Goal: Information Seeking & Learning: Learn about a topic

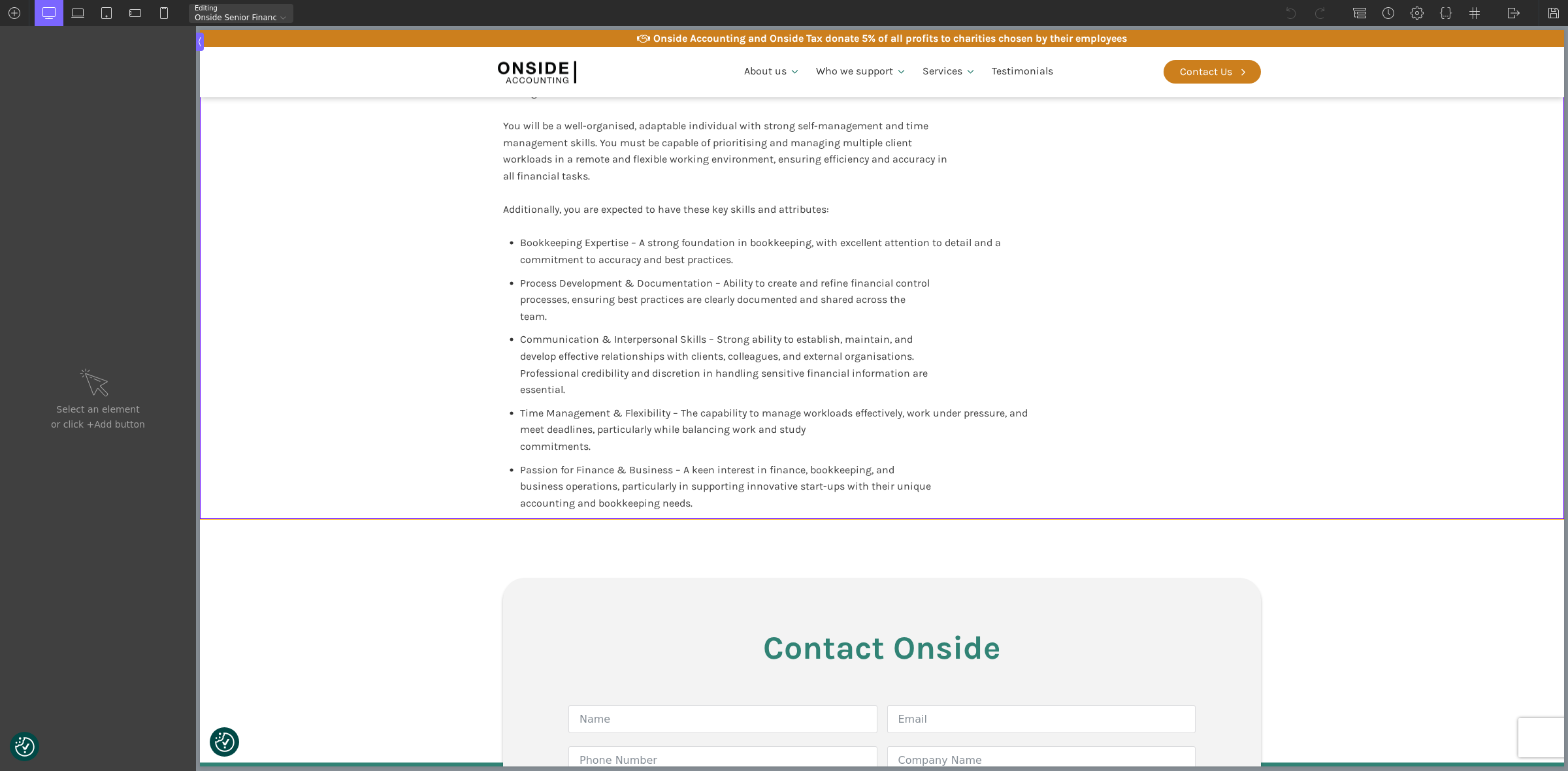
scroll to position [2204, 0]
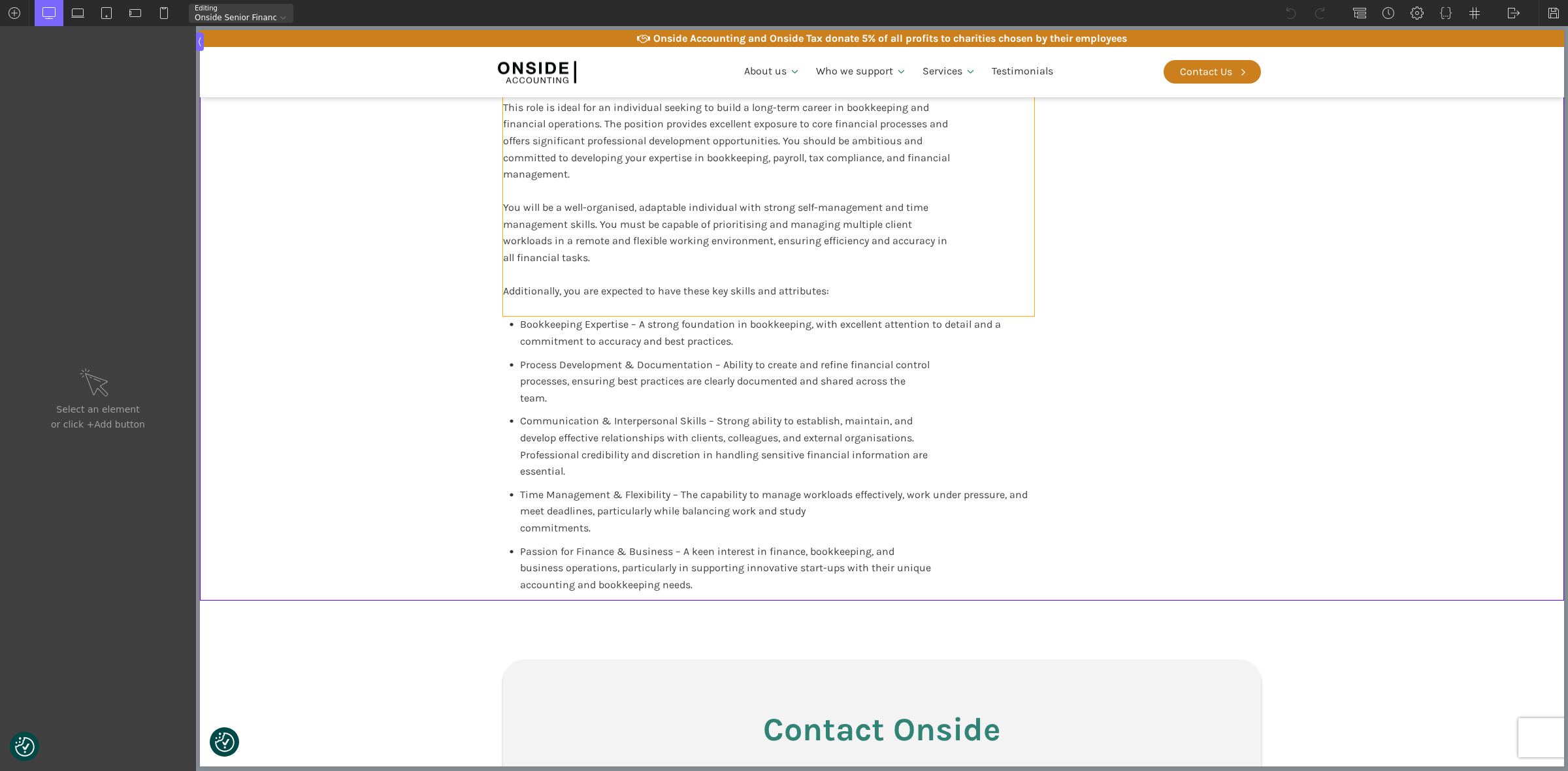
click at [803, 202] on div "You will have 2+ years of experience working in a UK accounting practice in an …" at bounding box center [768, 132] width 531 height 368
type input "blocktext_block-596-175"
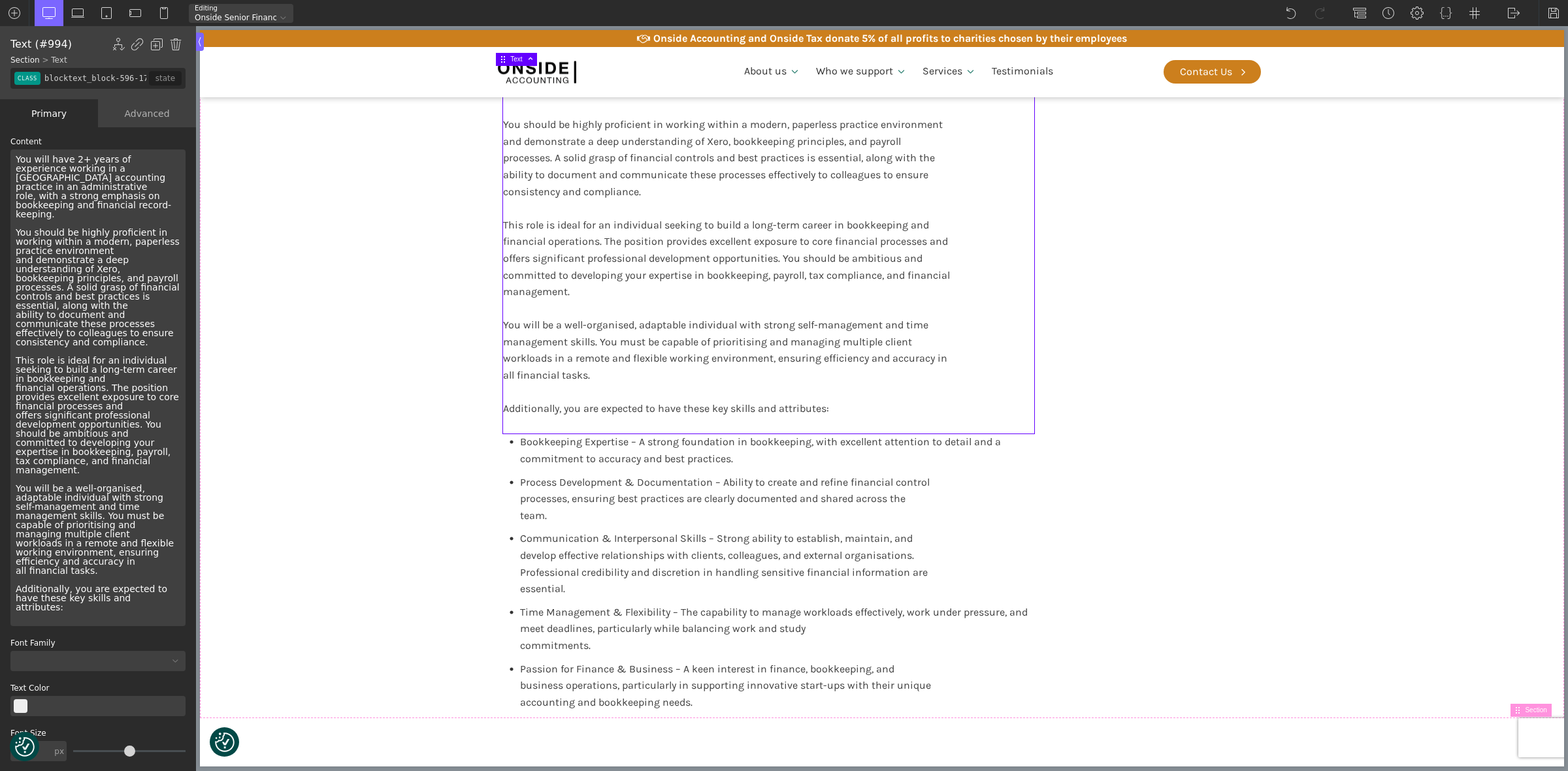
scroll to position [2040, 0]
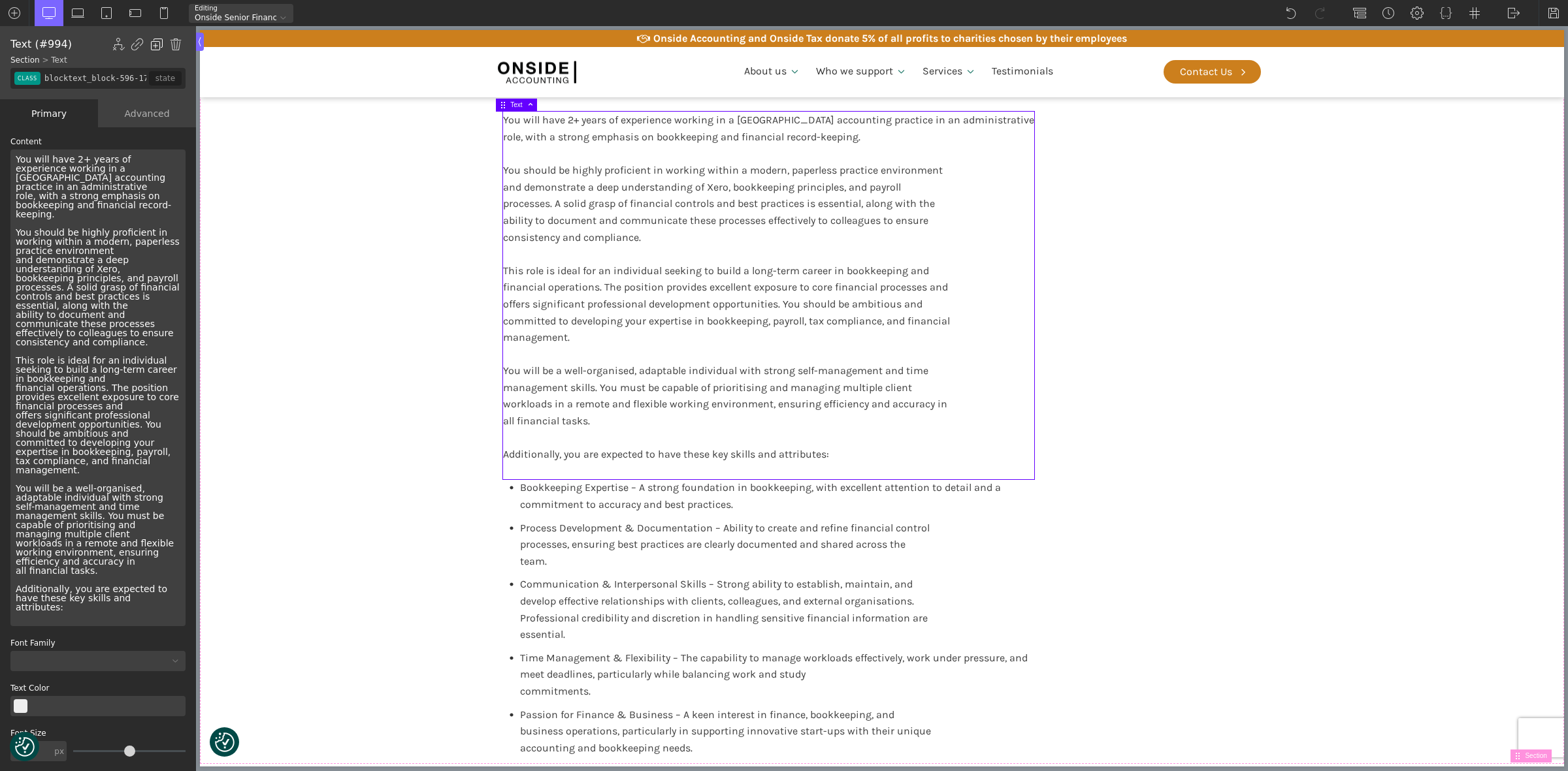
click at [156, 41] on img at bounding box center [156, 44] width 13 height 13
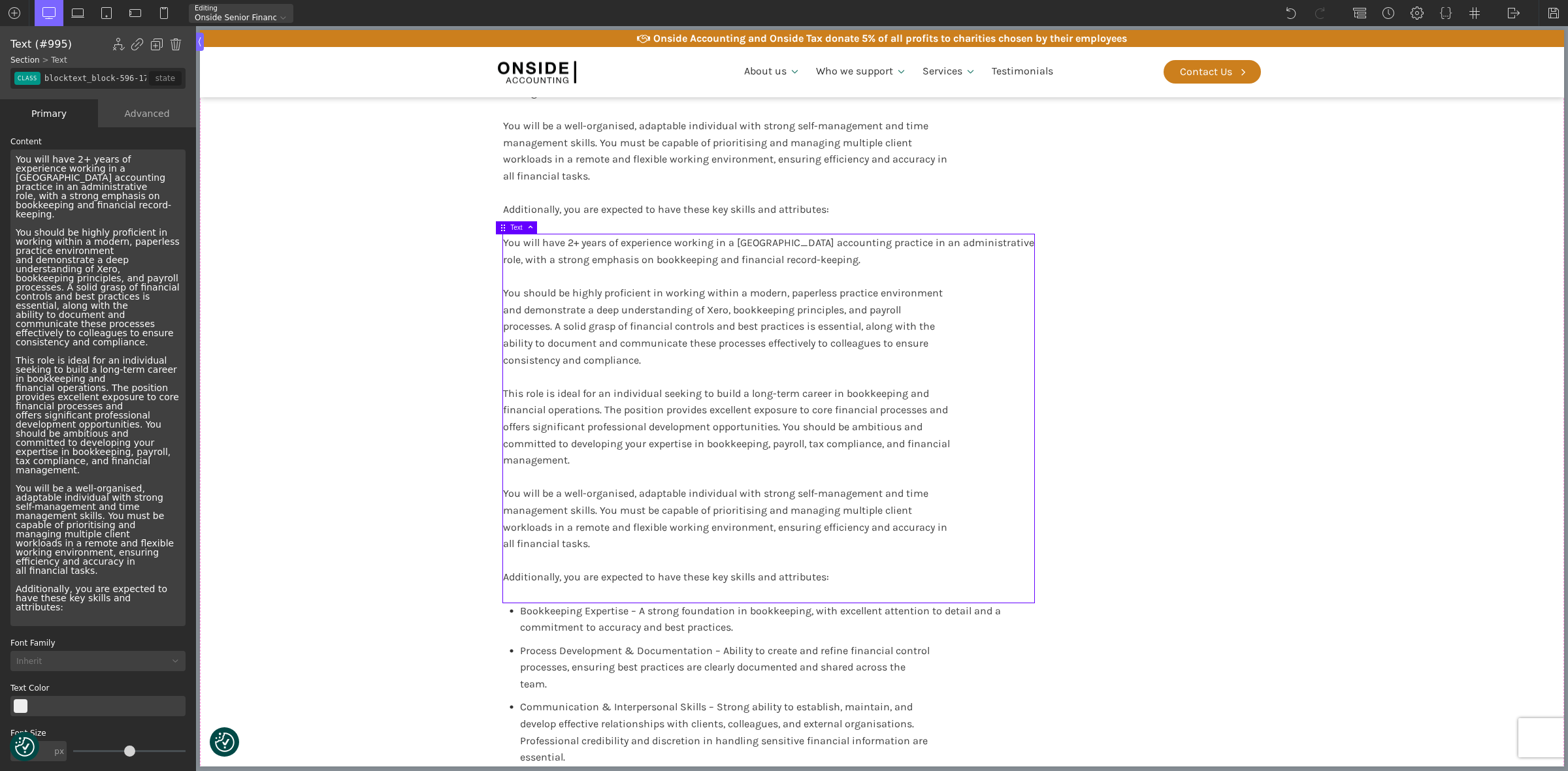
scroll to position [2368, 0]
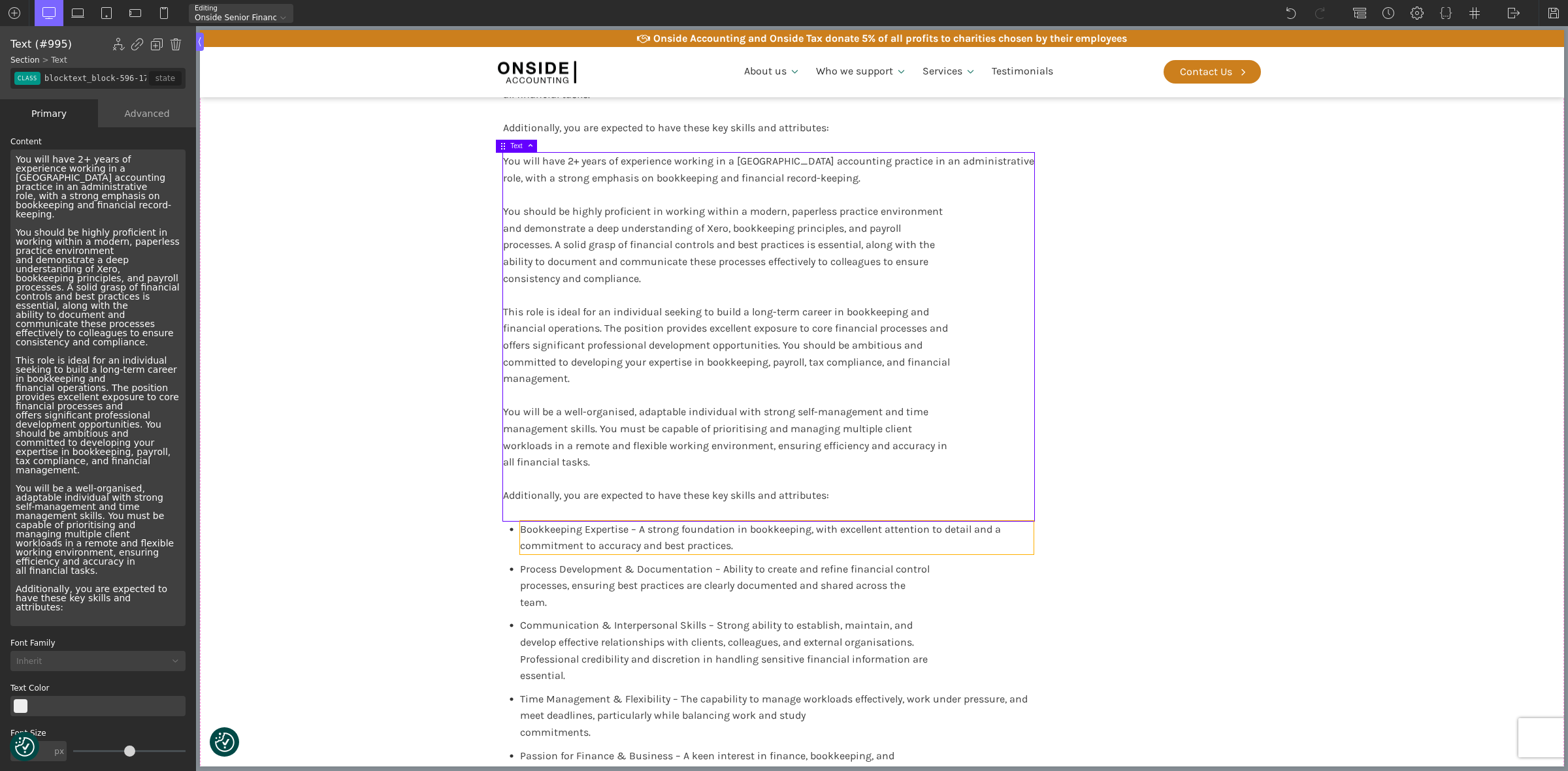
type input "text_block-967-638"
type input "false"
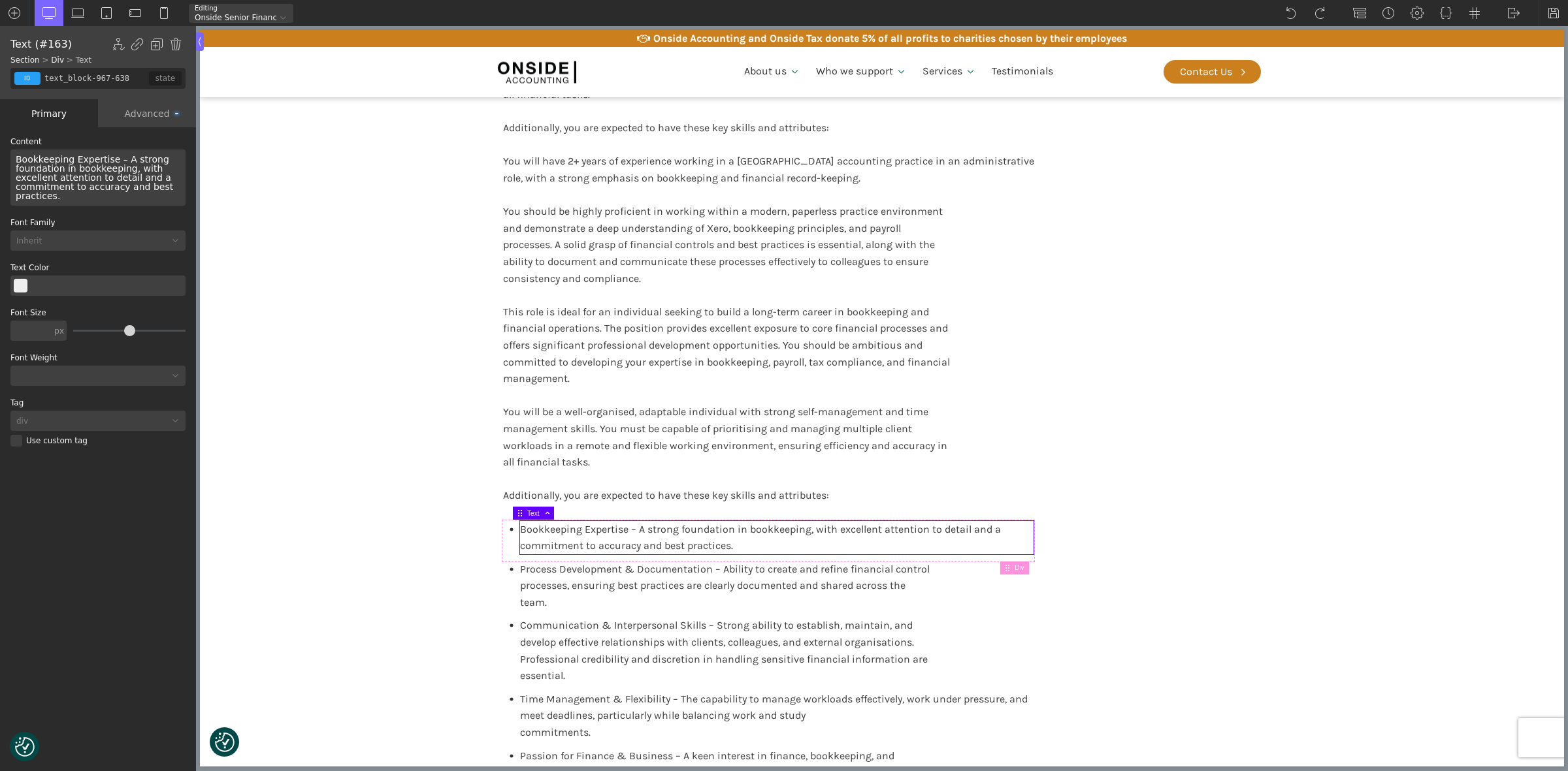
click at [1059, 550] on div "Qualifications & Confidentiality Qualifications You should, as a minimum, posse…" at bounding box center [881, 2] width 784 height 1608
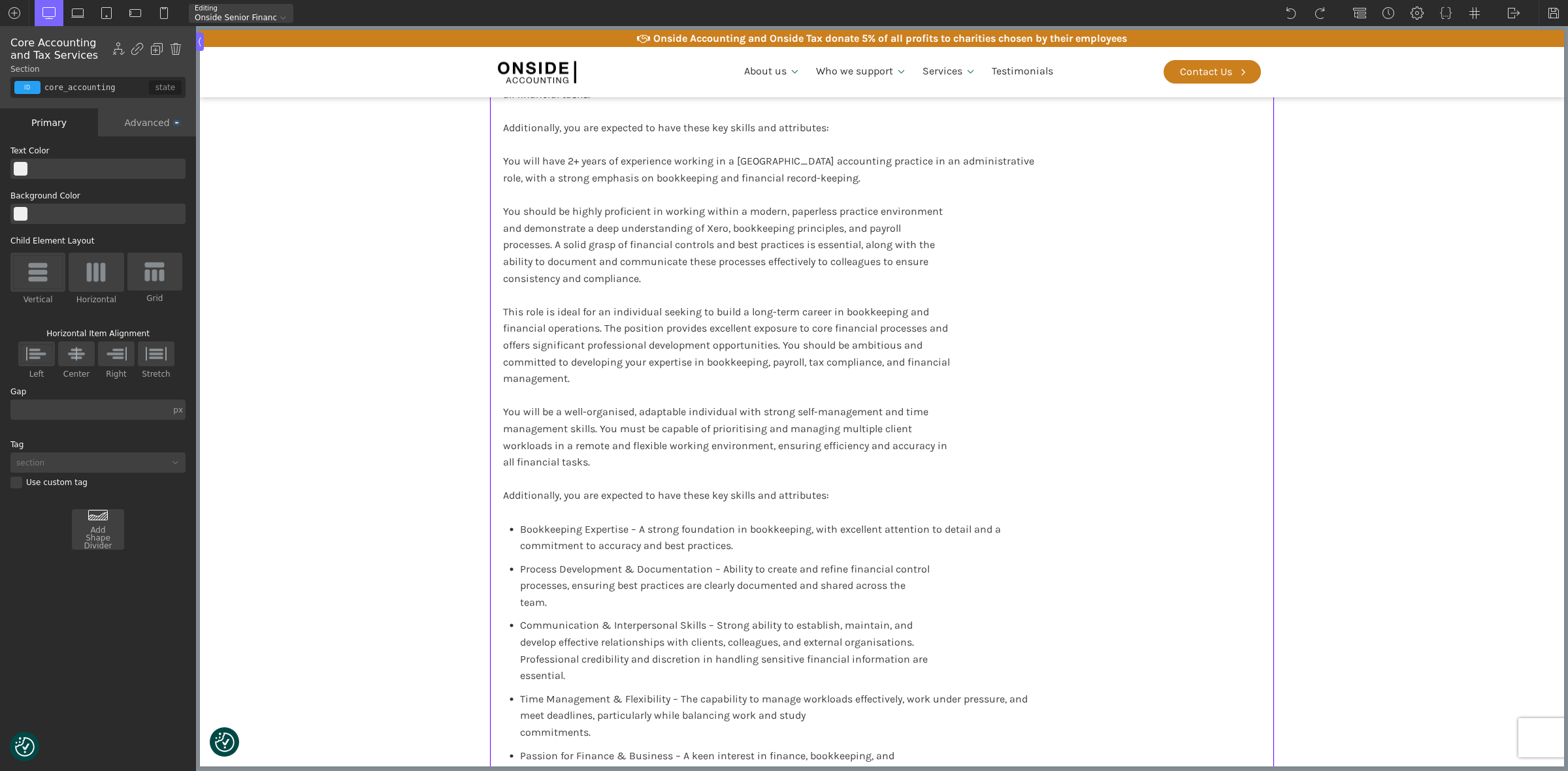
click at [935, 563] on div "Bookkeeping Expertise – A strong foundation in bookkeeping, with excellent atte…" at bounding box center [768, 662] width 531 height 283
type input "div_block-963-638"
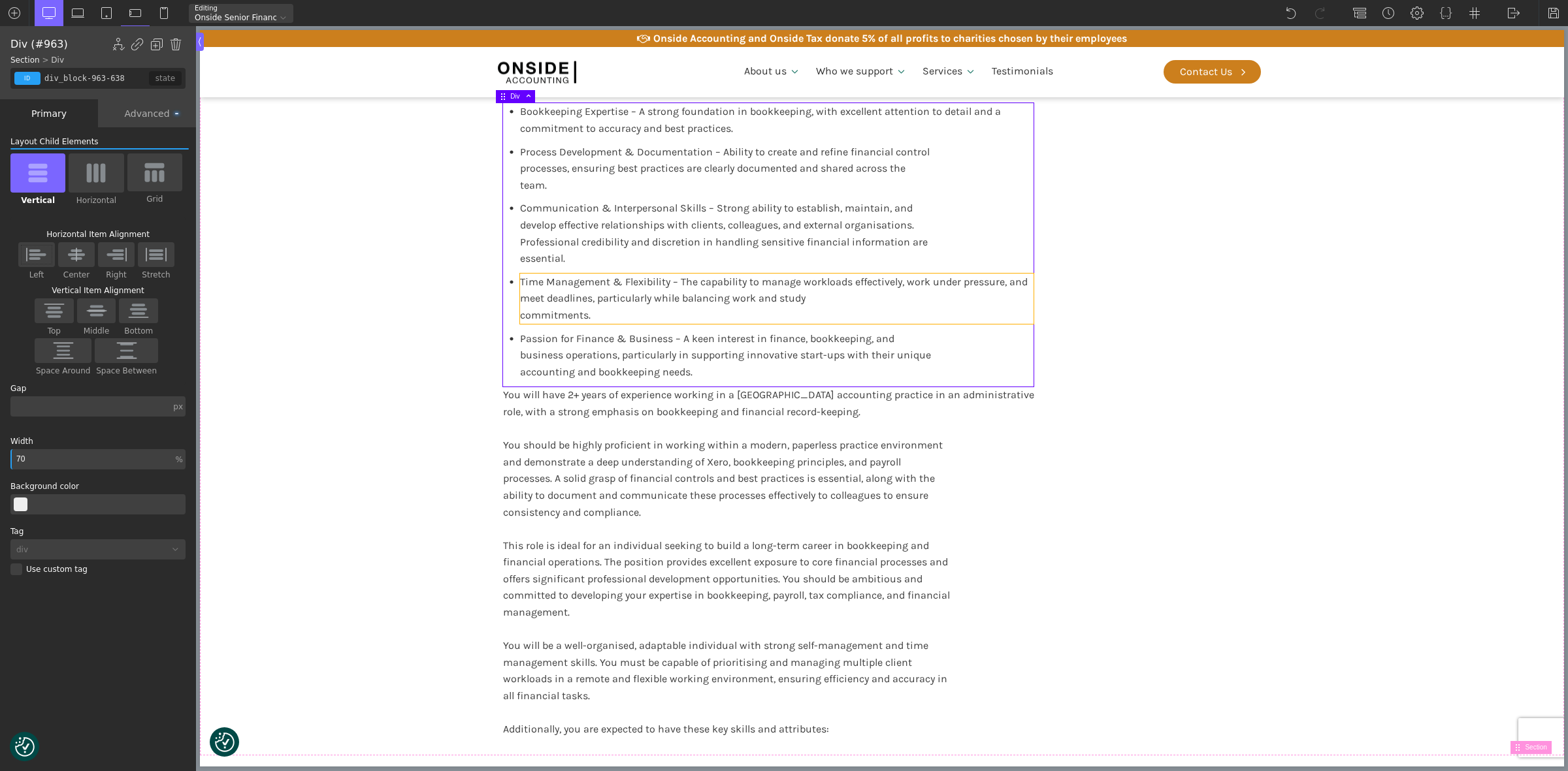
scroll to position [2449, 0]
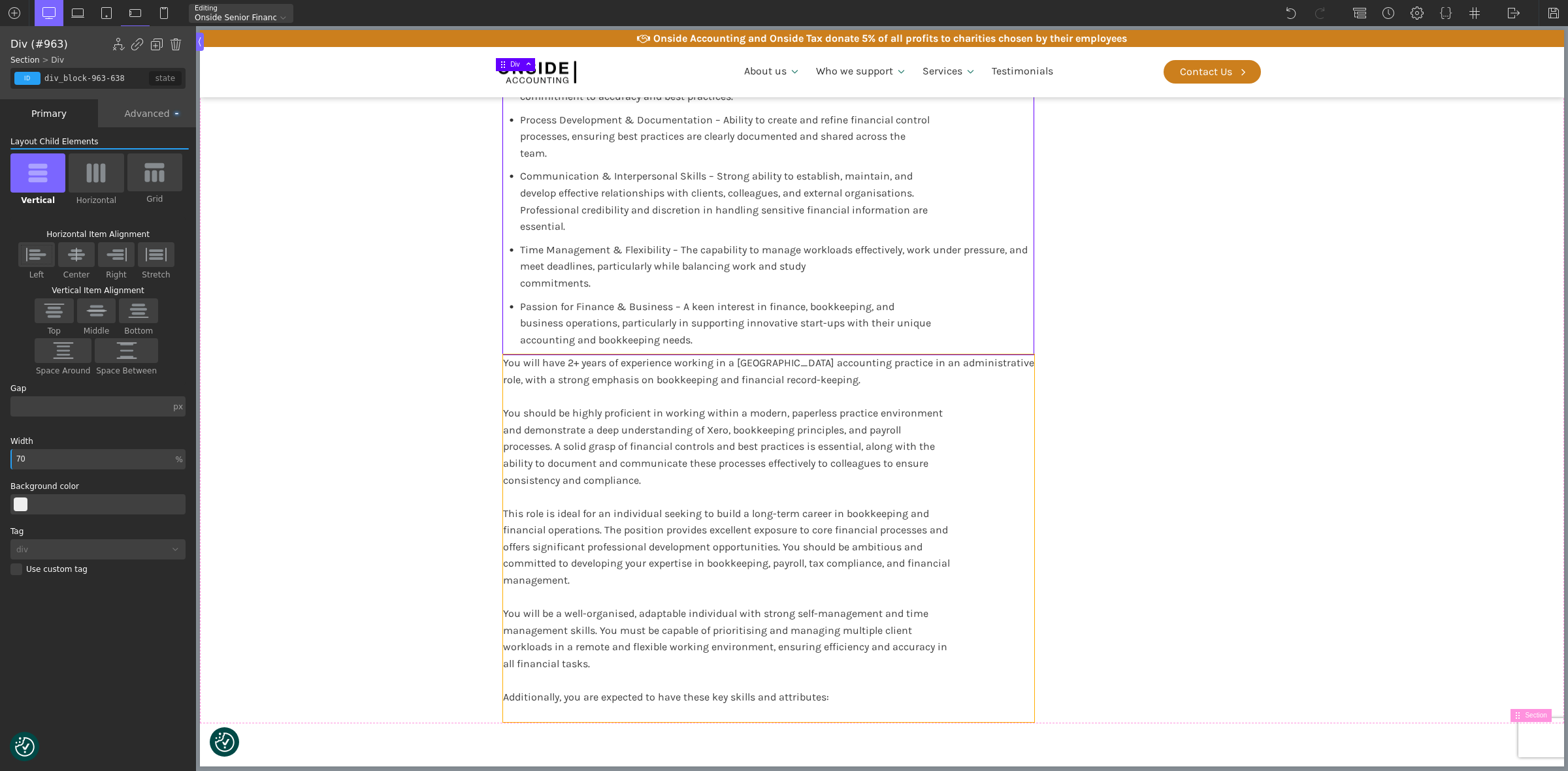
drag, startPoint x: 702, startPoint y: 465, endPoint x: 556, endPoint y: 427, distance: 150.9
click at [702, 465] on div "You will have 2+ years of experience working in a UK accounting practice in an …" at bounding box center [768, 538] width 531 height 368
type input "blocktext_block-596-175"
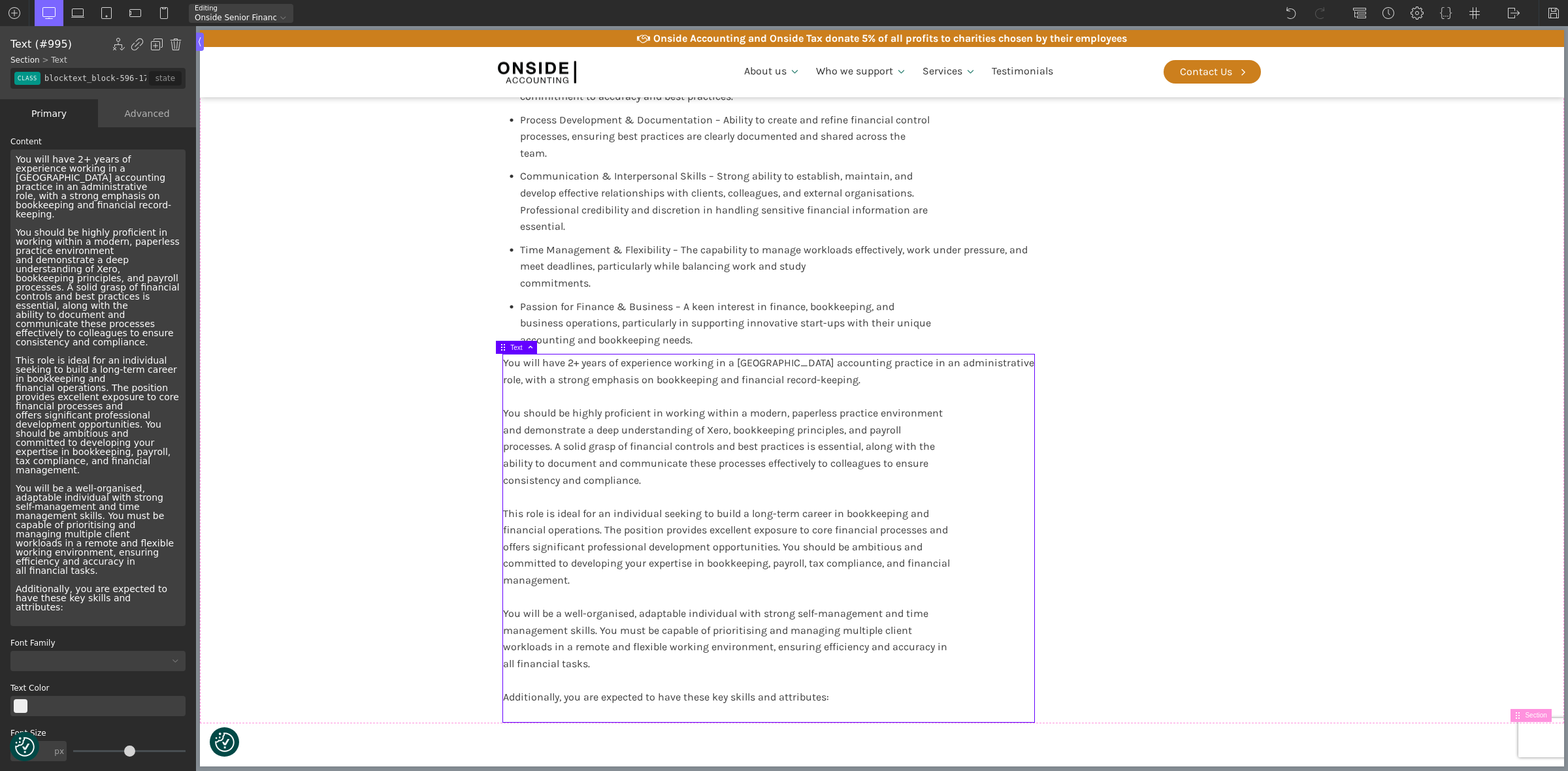
click at [80, 184] on div "You will have 2+ years of experience working in a UK accounting practice in an …" at bounding box center [98, 388] width 175 height 477
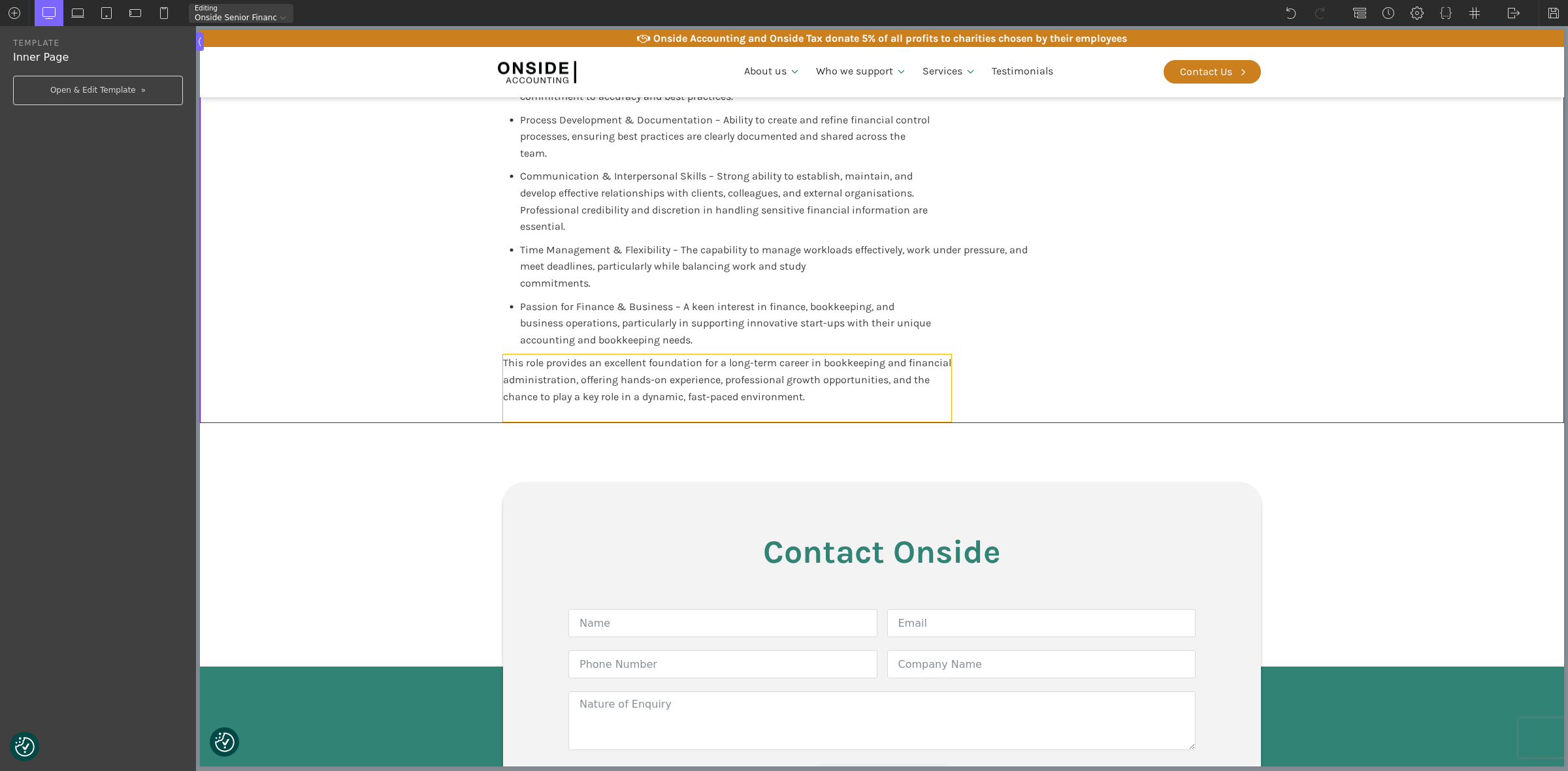
click at [533, 382] on div "This role provides an excellent foundation for a long-term career in bookkeepin…" at bounding box center [728, 387] width 448 height 66
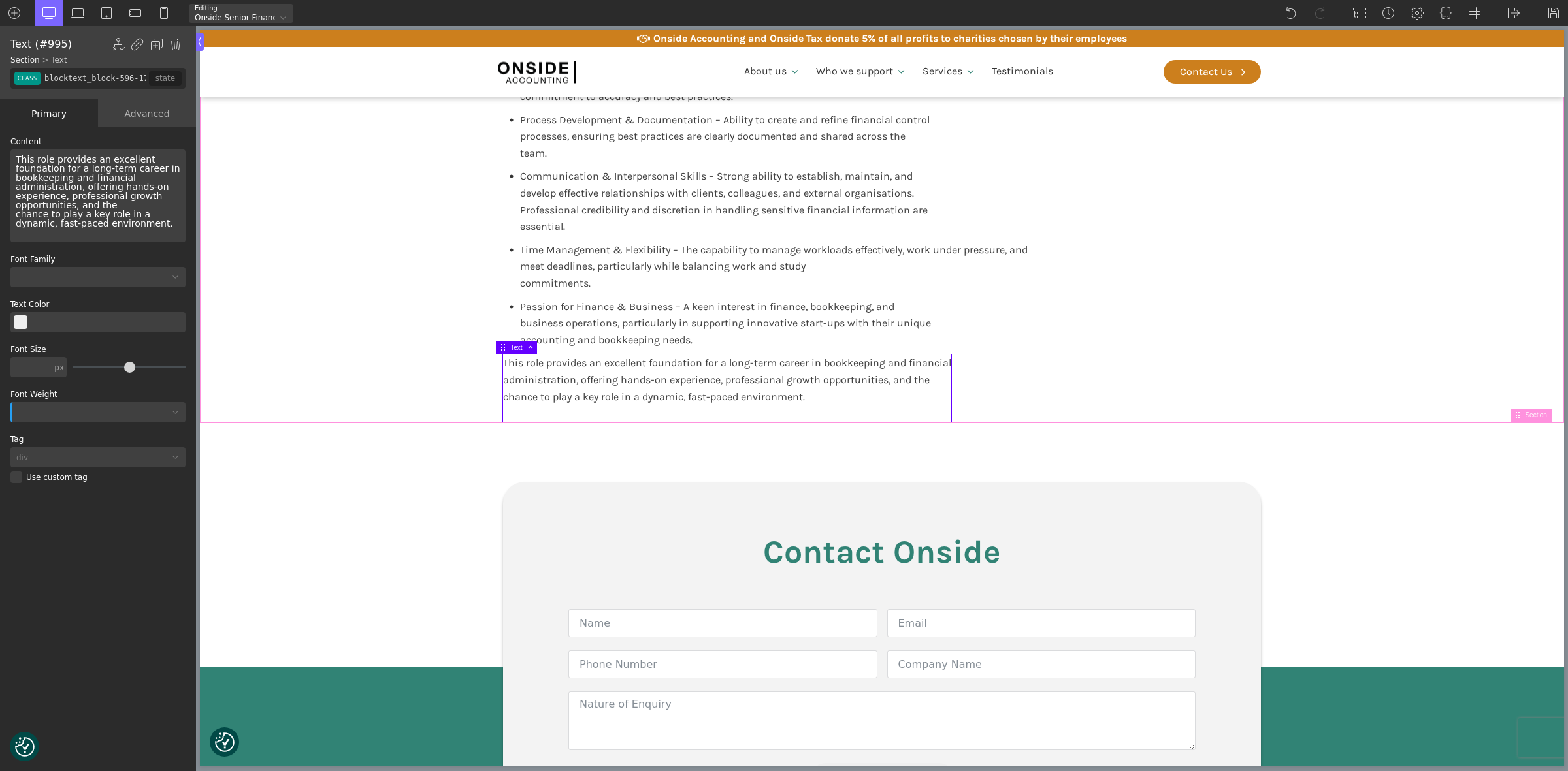
type input "core_accounting"
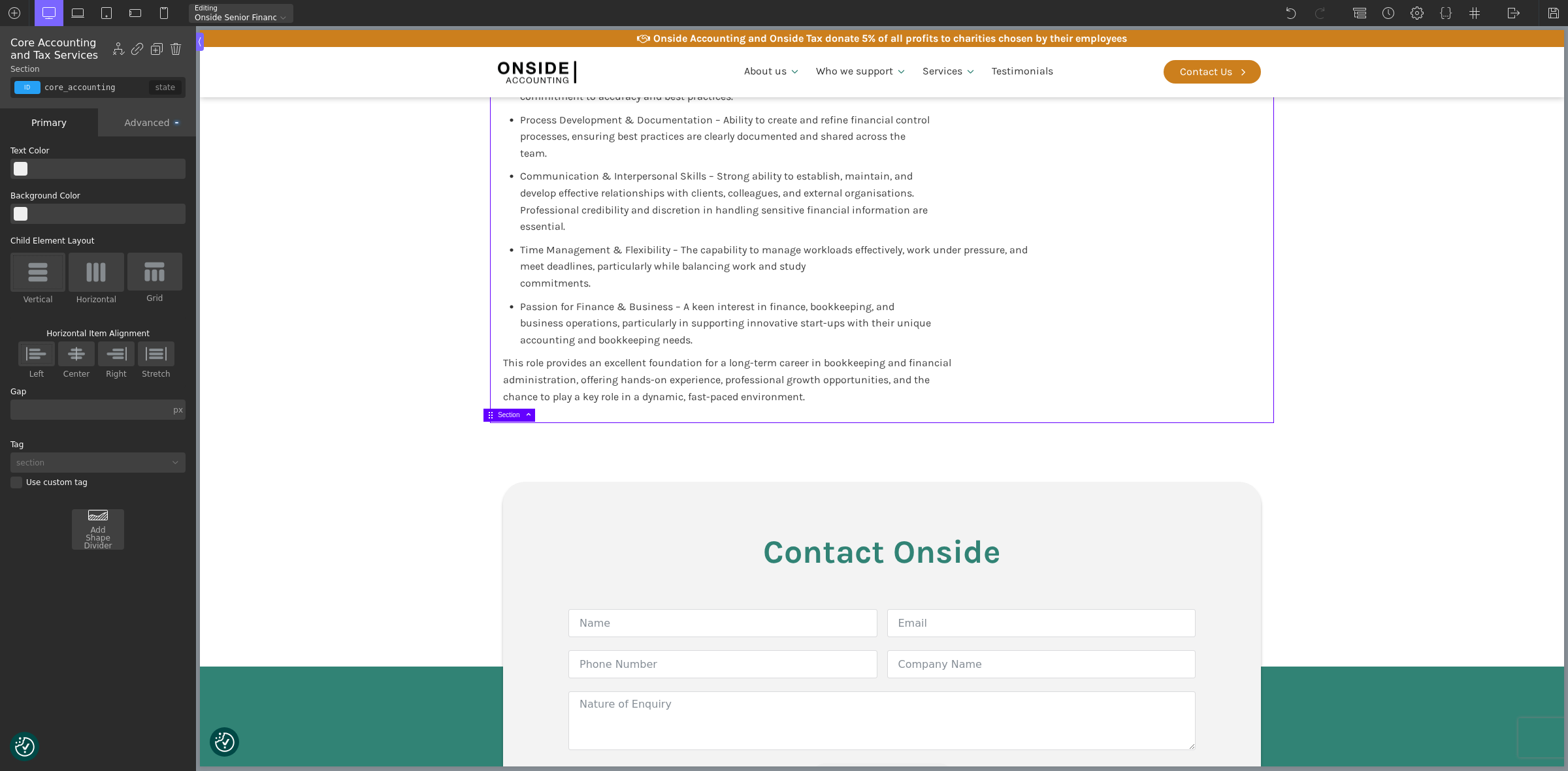
click at [504, 416] on span "Section" at bounding box center [516, 415] width 37 height 7
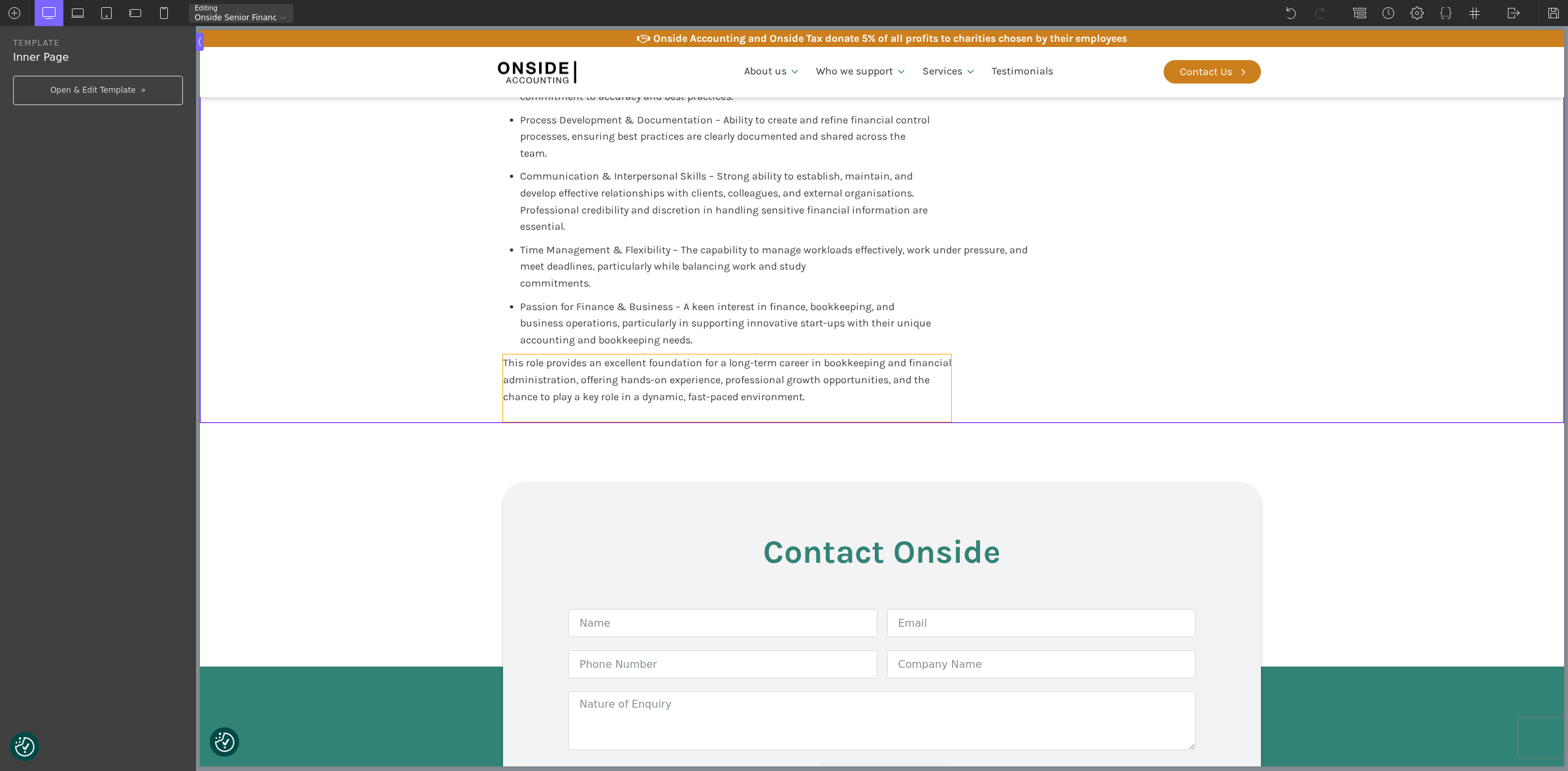
click at [574, 386] on div "This role provides an excellent foundation for a long-term career in bookkeepin…" at bounding box center [728, 387] width 448 height 66
type input "blocktext_block-596-175"
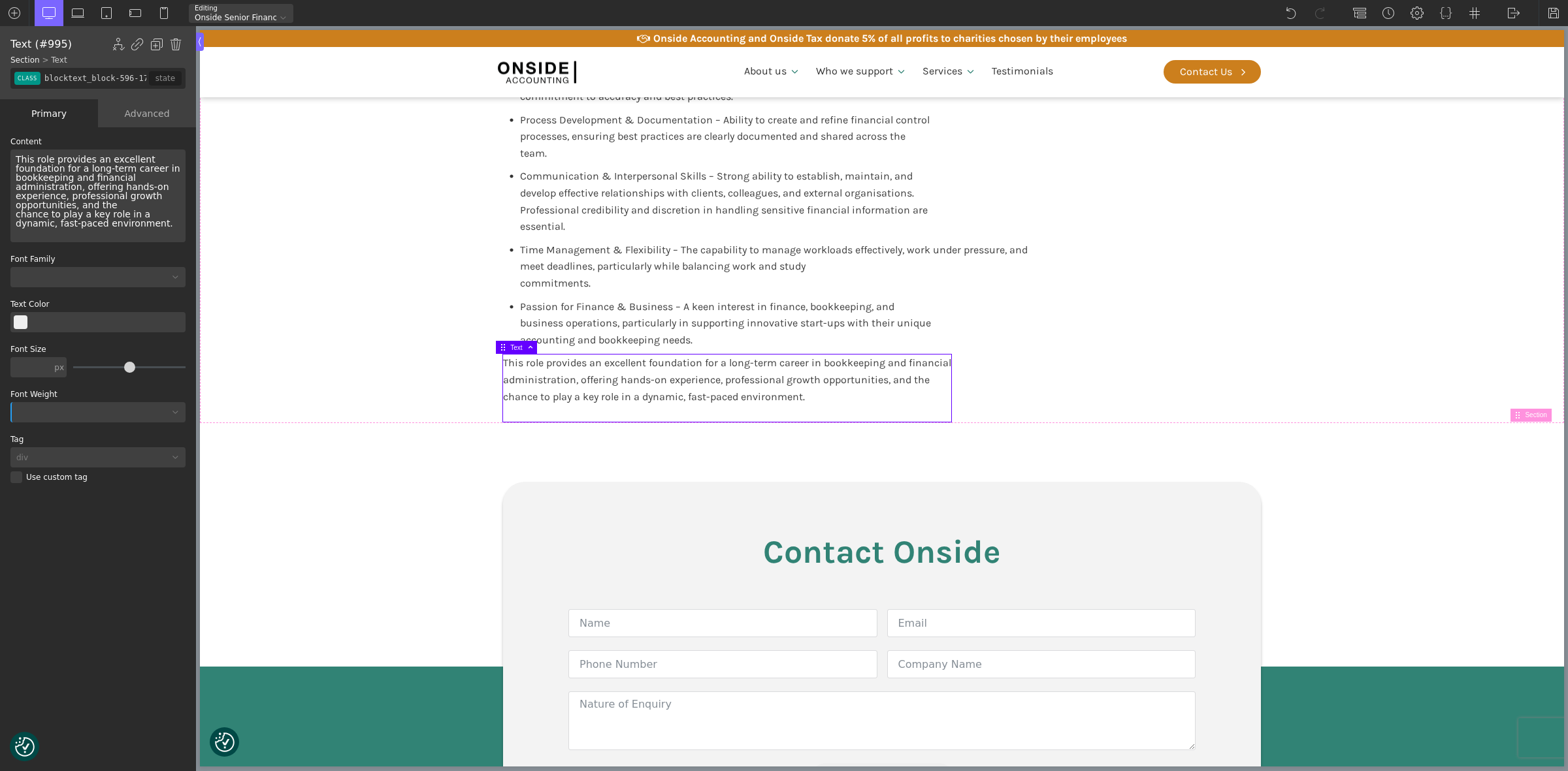
click at [19, 162] on div "This role provides an excellent foundation for a long-term career in bookkeepin…" at bounding box center [98, 196] width 175 height 92
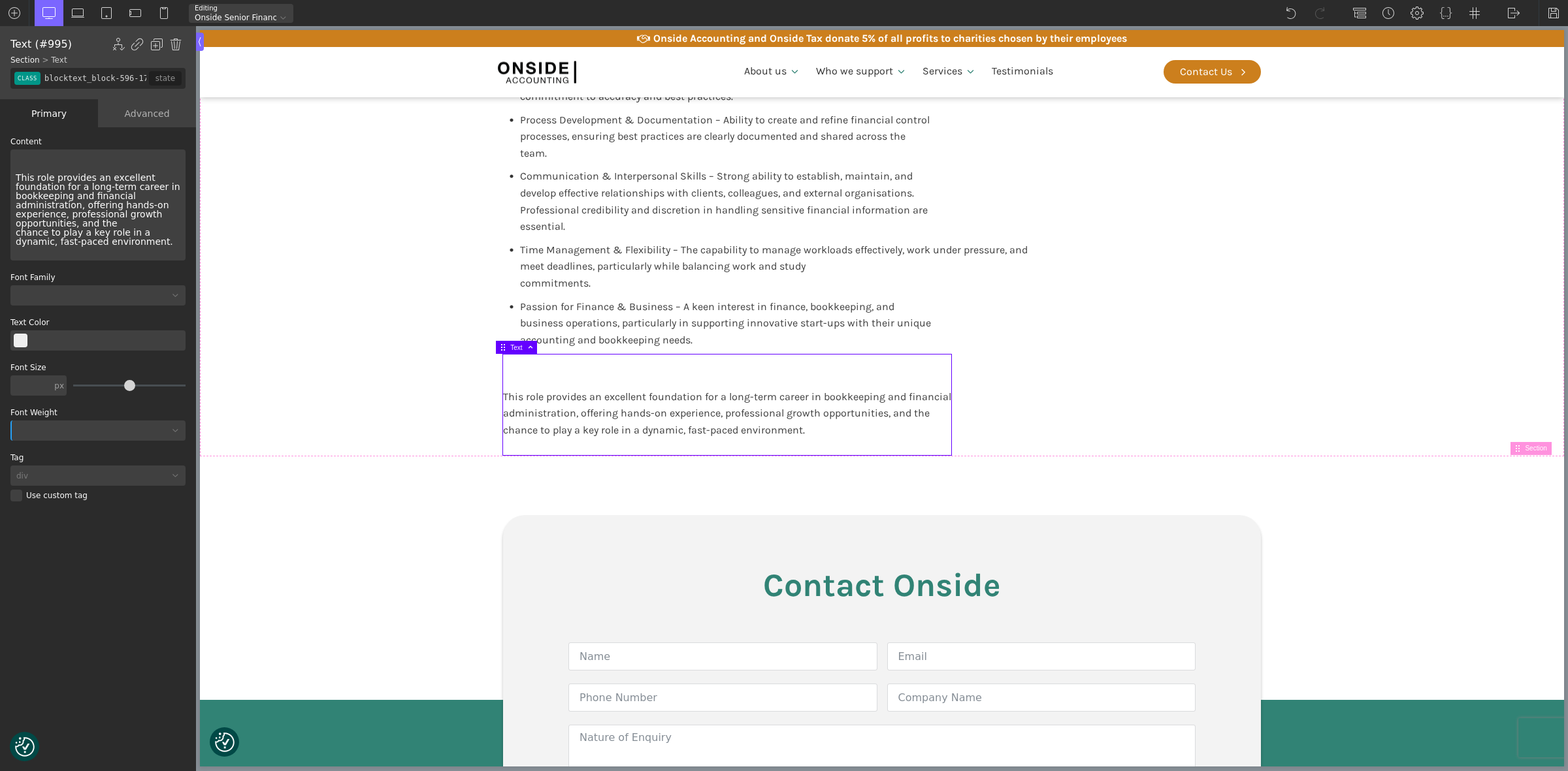
type input "core_accounting"
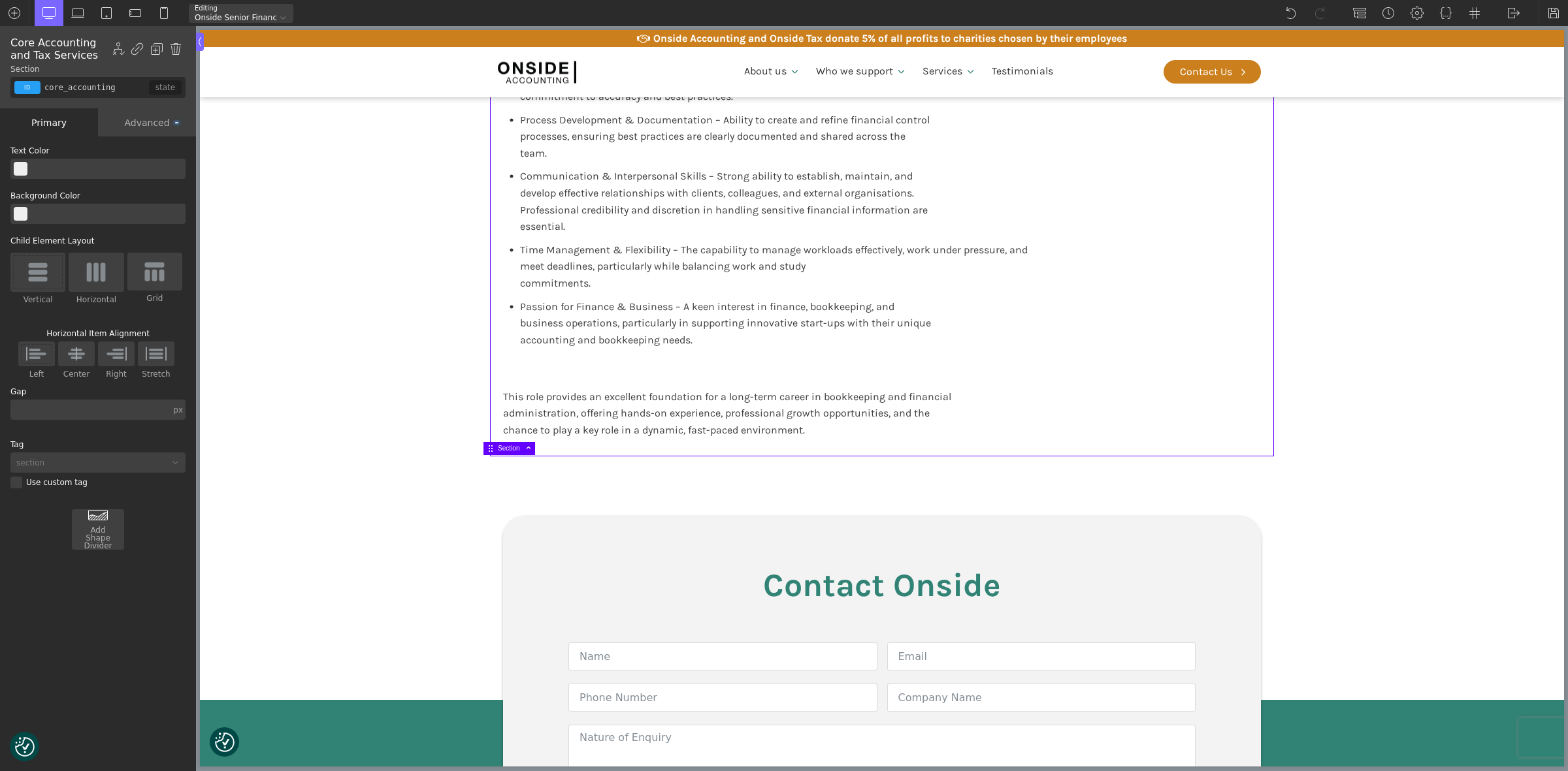
drag, startPoint x: 1326, startPoint y: 506, endPoint x: 1432, endPoint y: 530, distance: 108.7
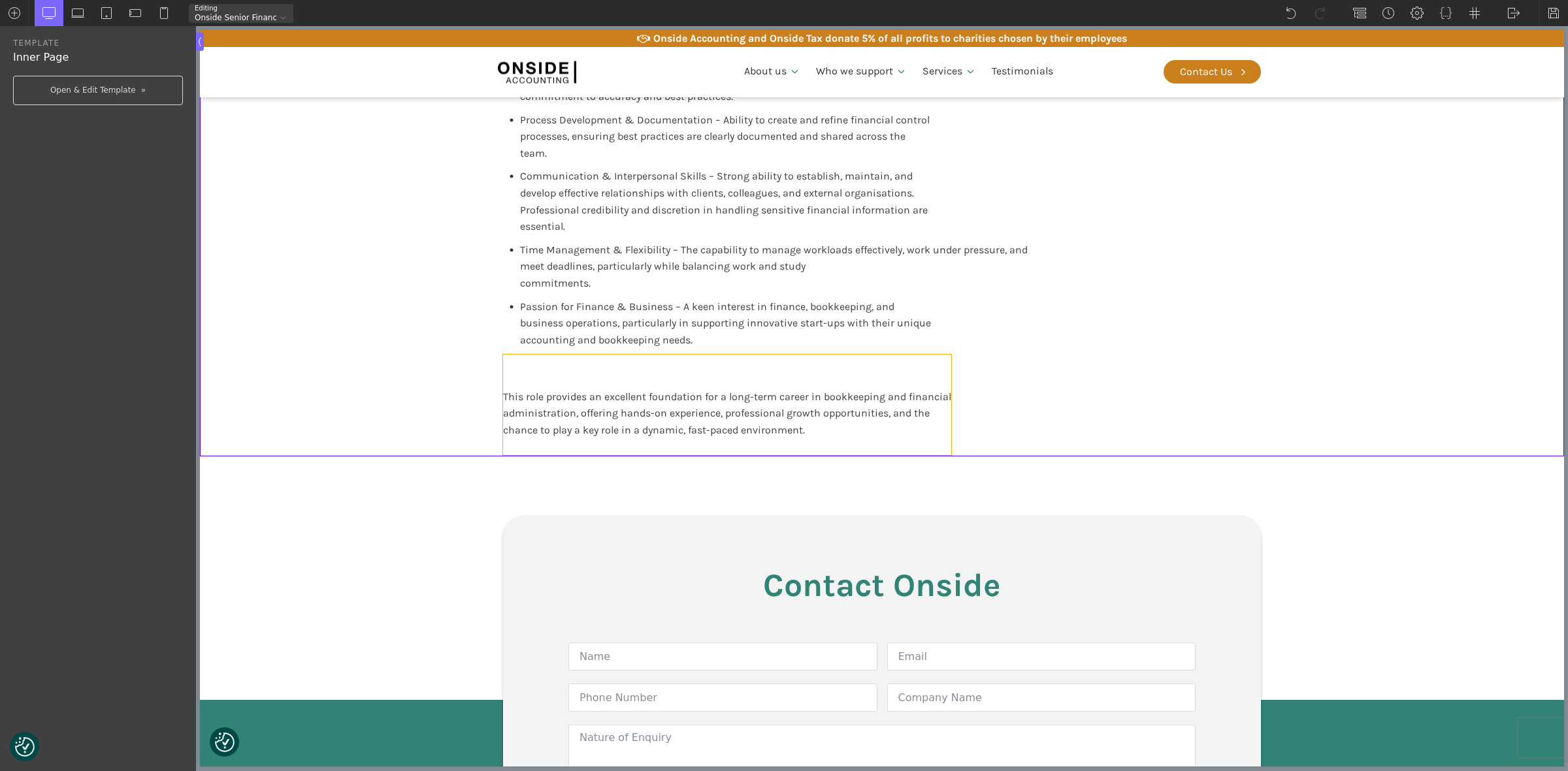
drag, startPoint x: 756, startPoint y: 390, endPoint x: 733, endPoint y: 396, distance: 23.8
click at [755, 390] on div "This role provides an excellent foundation for a long-term career in bookkeepin…" at bounding box center [728, 404] width 448 height 100
type input "blocktext_block-596-175"
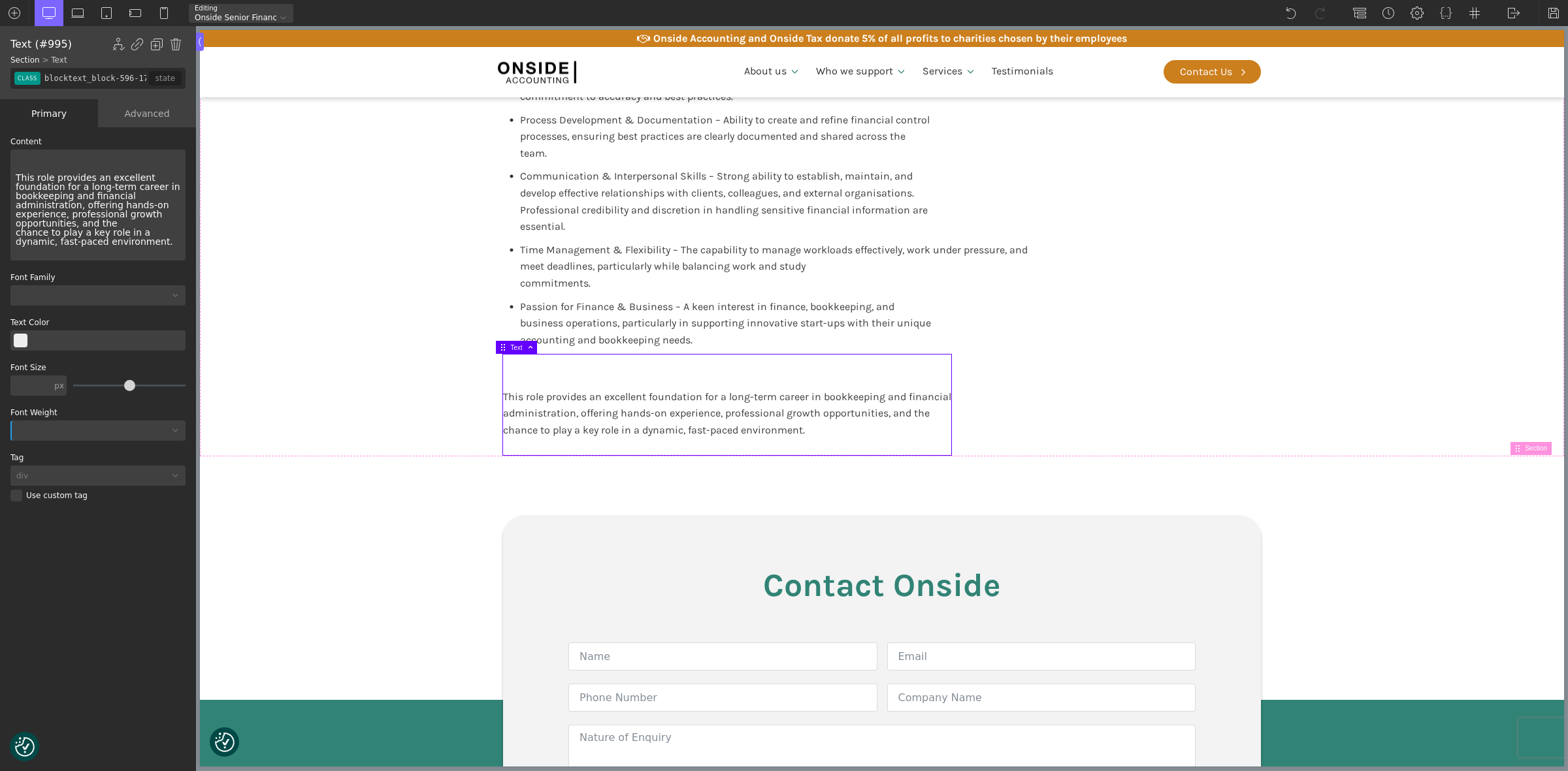
click at [828, 438] on div "This role provides an excellent foundation for a long-term career in bookkeepin…" at bounding box center [728, 404] width 448 height 100
click at [162, 237] on div "This role provides an excellent foundation for a long-term career in bookkeepin…" at bounding box center [98, 205] width 175 height 111
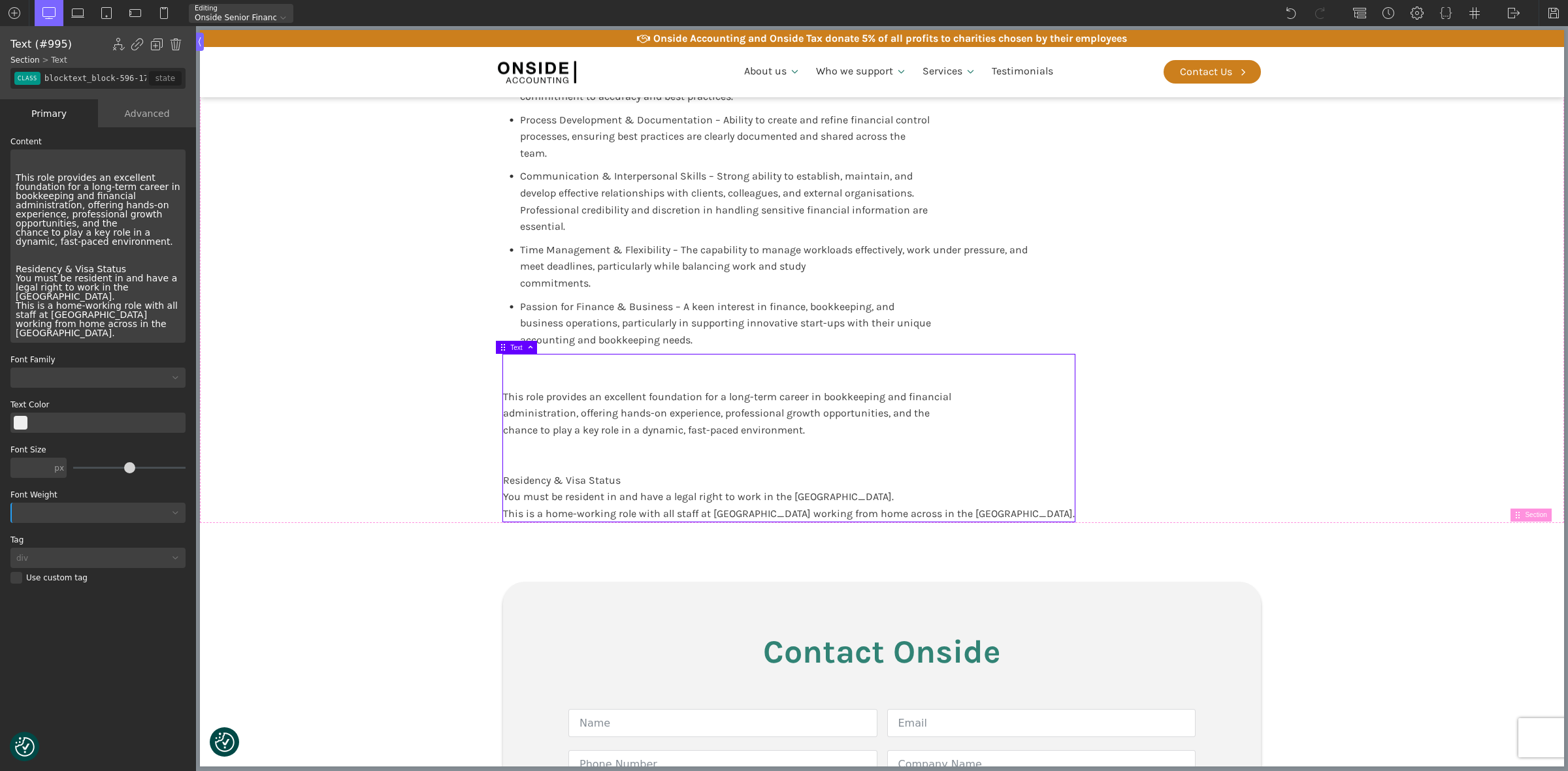
click at [120, 265] on div "This role provides an excellent foundation for a long-term career in bookkeepin…" at bounding box center [98, 246] width 175 height 194
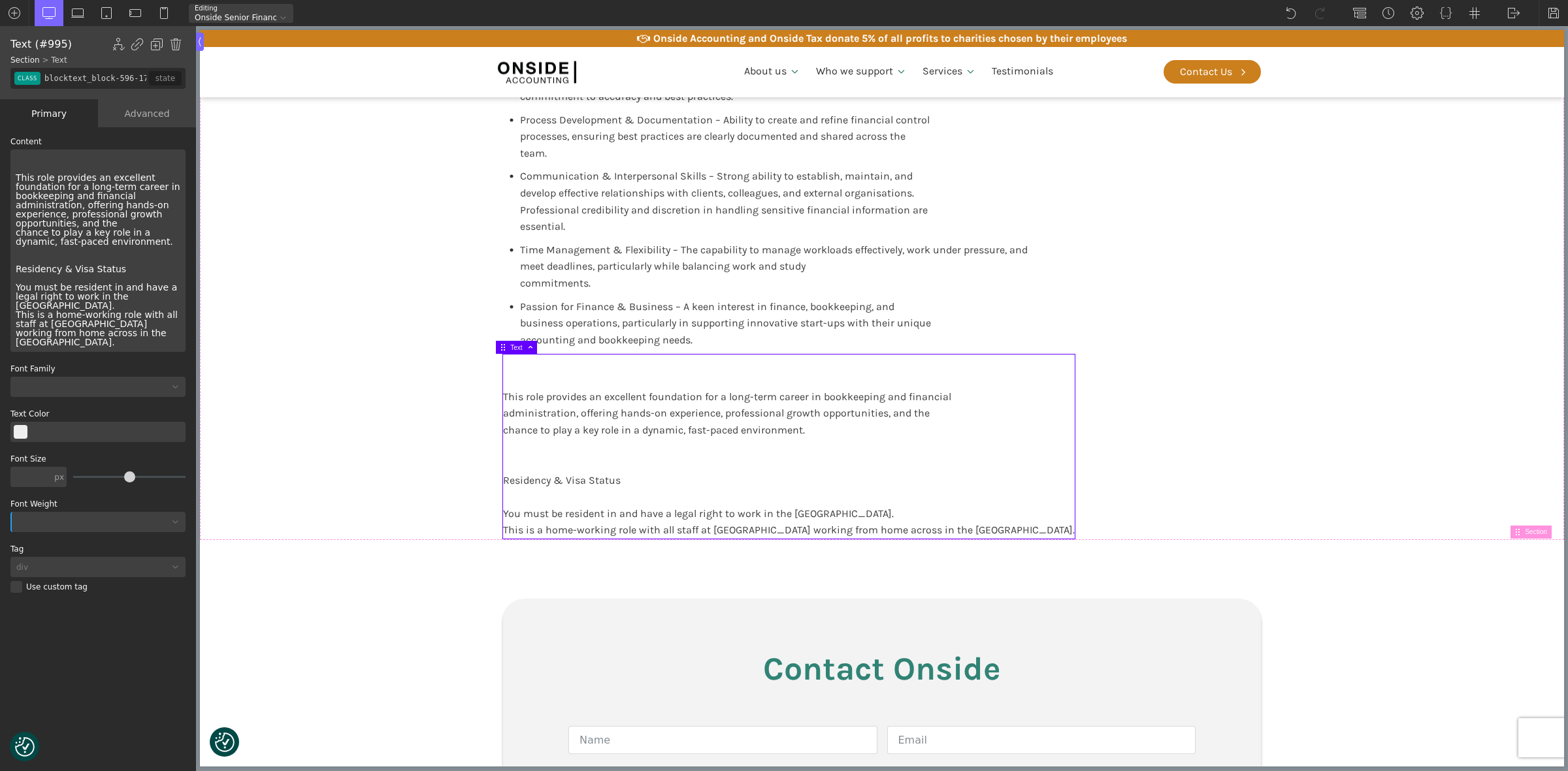
click at [121, 297] on div "This role provides an excellent foundation for a long-term career in bookkeepin…" at bounding box center [98, 251] width 175 height 202
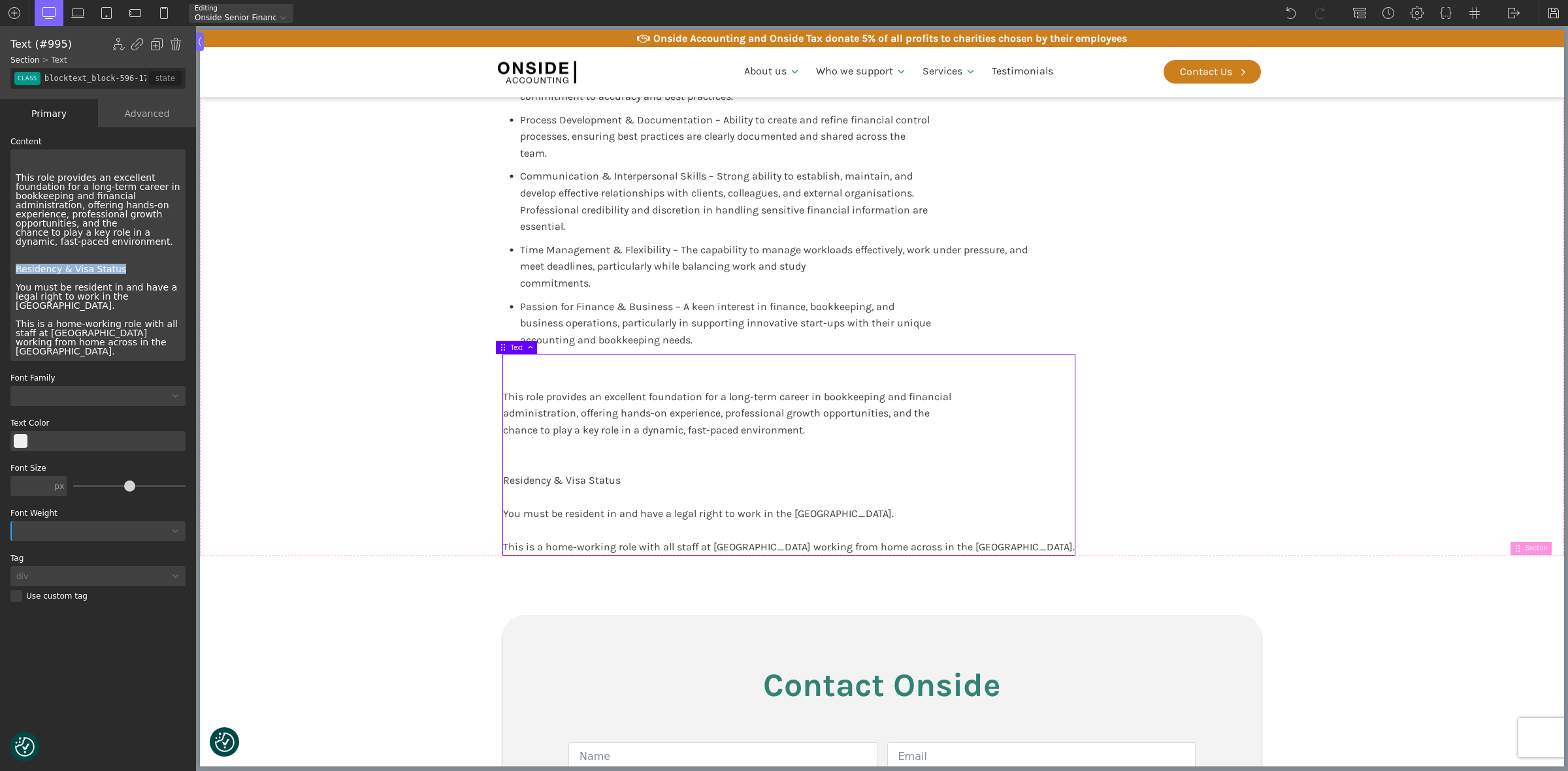
drag, startPoint x: 15, startPoint y: 272, endPoint x: 114, endPoint y: 269, distance: 99.0
click at [114, 269] on div "This role provides an excellent foundation for a long-term career in bookkeepin…" at bounding box center [98, 255] width 175 height 211
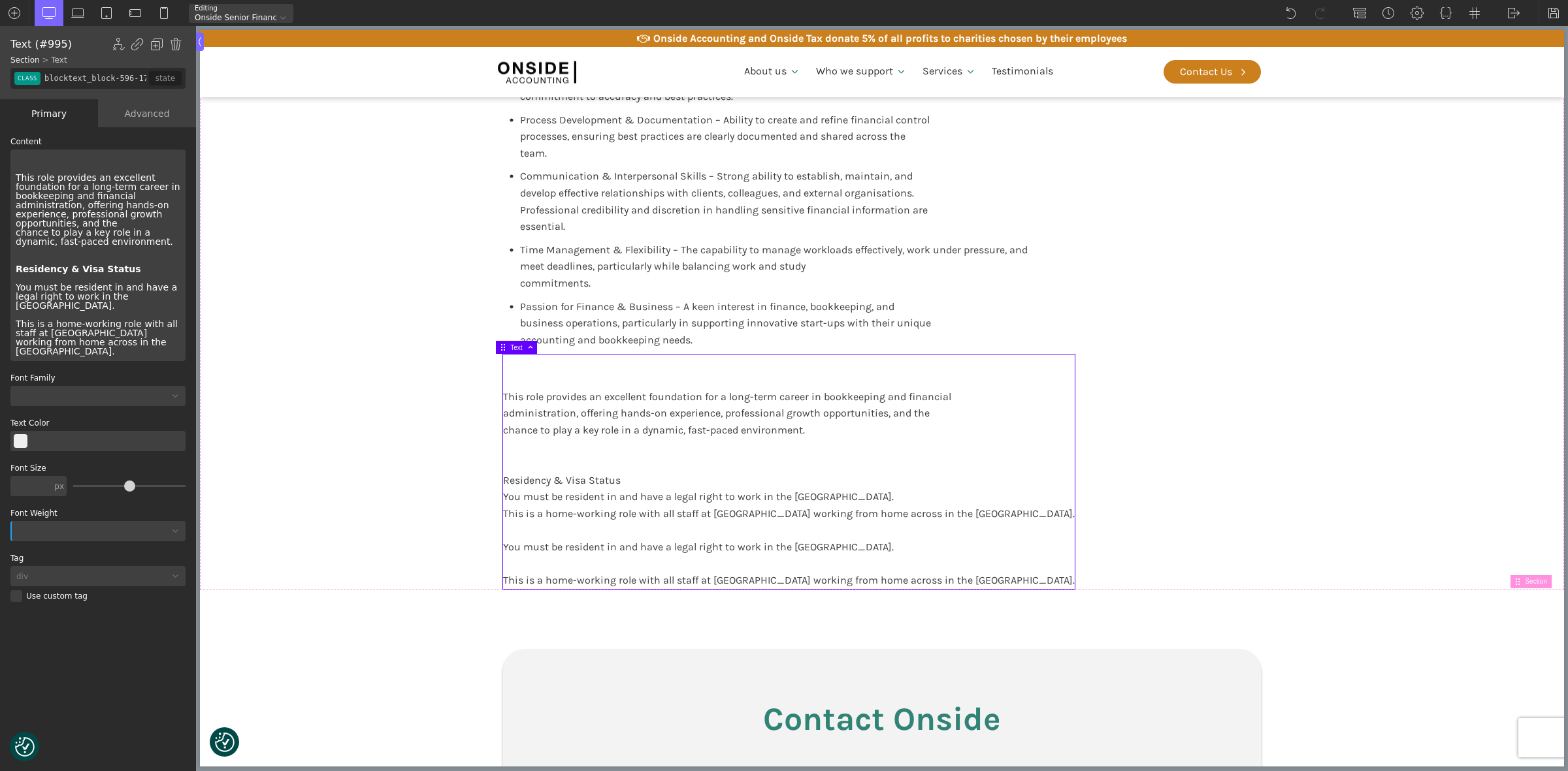
click at [126, 271] on div "This role provides an excellent foundation for a long-term career in bookkeepin…" at bounding box center [98, 255] width 175 height 211
click at [12, 286] on div "This role provides an excellent foundation for a long-term career in bookkeepin…" at bounding box center [98, 255] width 175 height 211
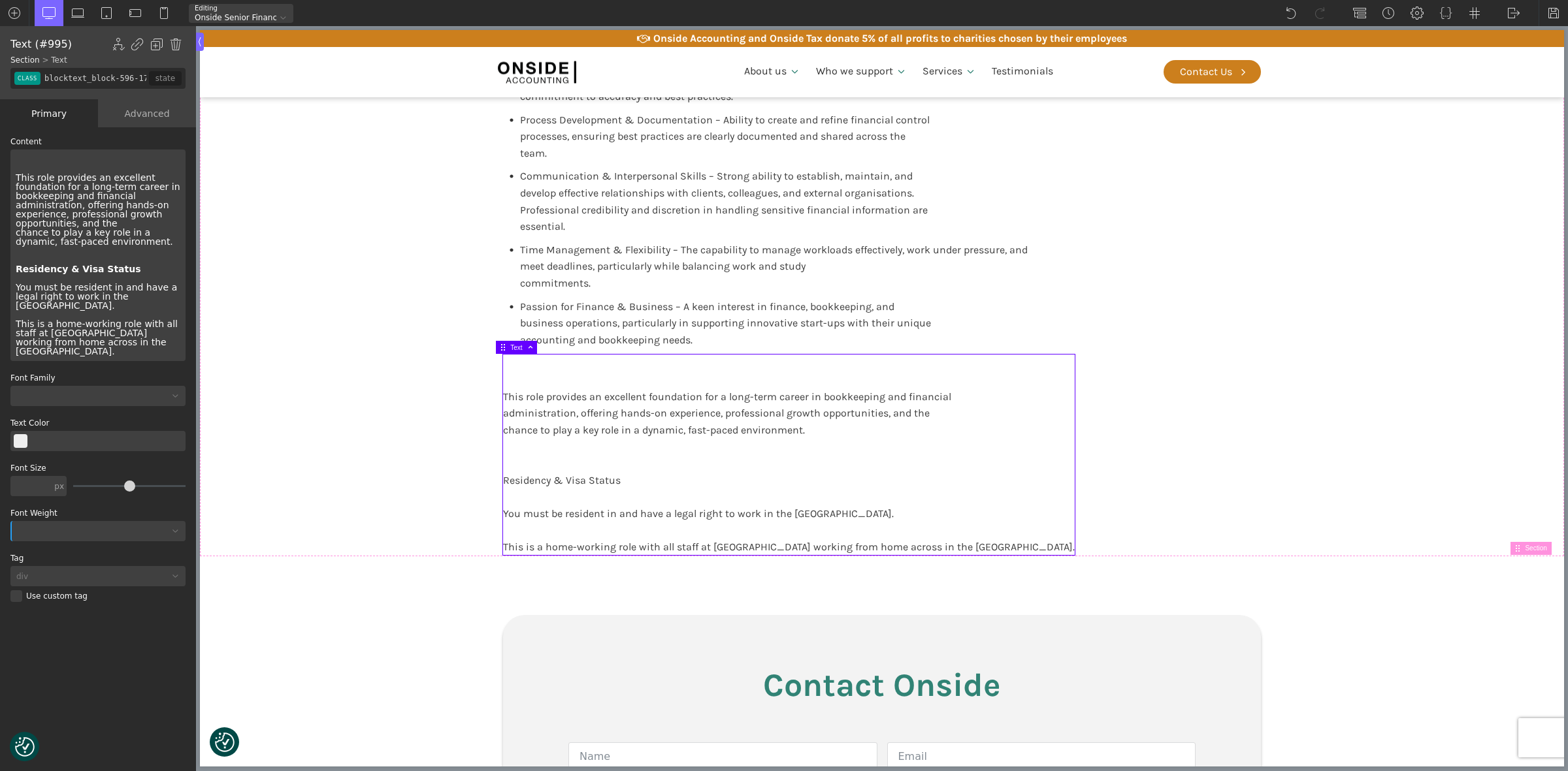
click at [823, 515] on div "This role provides an excellent foundation for a long-term career in bookkeepin…" at bounding box center [789, 455] width 572 height 201
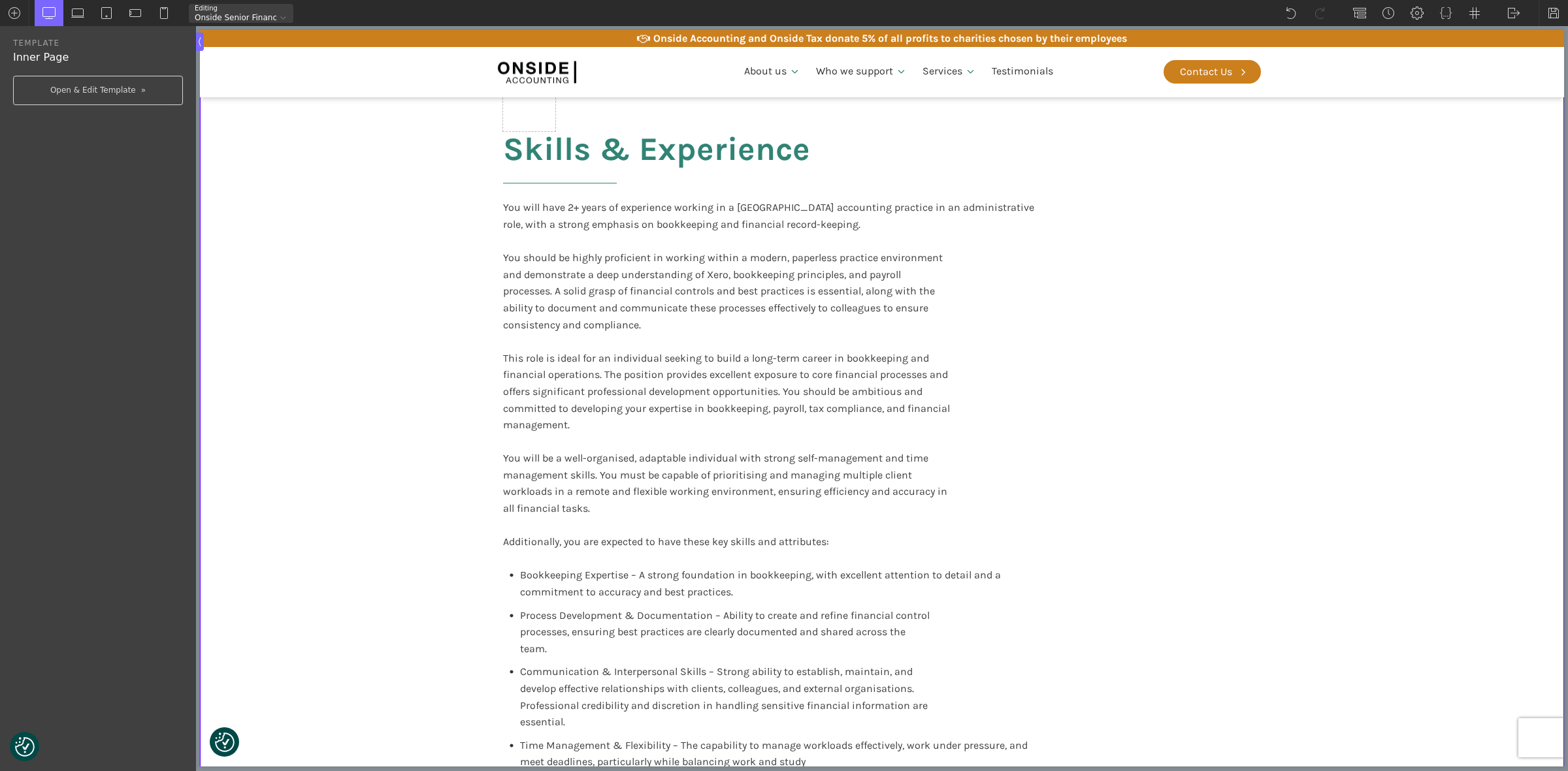
scroll to position [1796, 0]
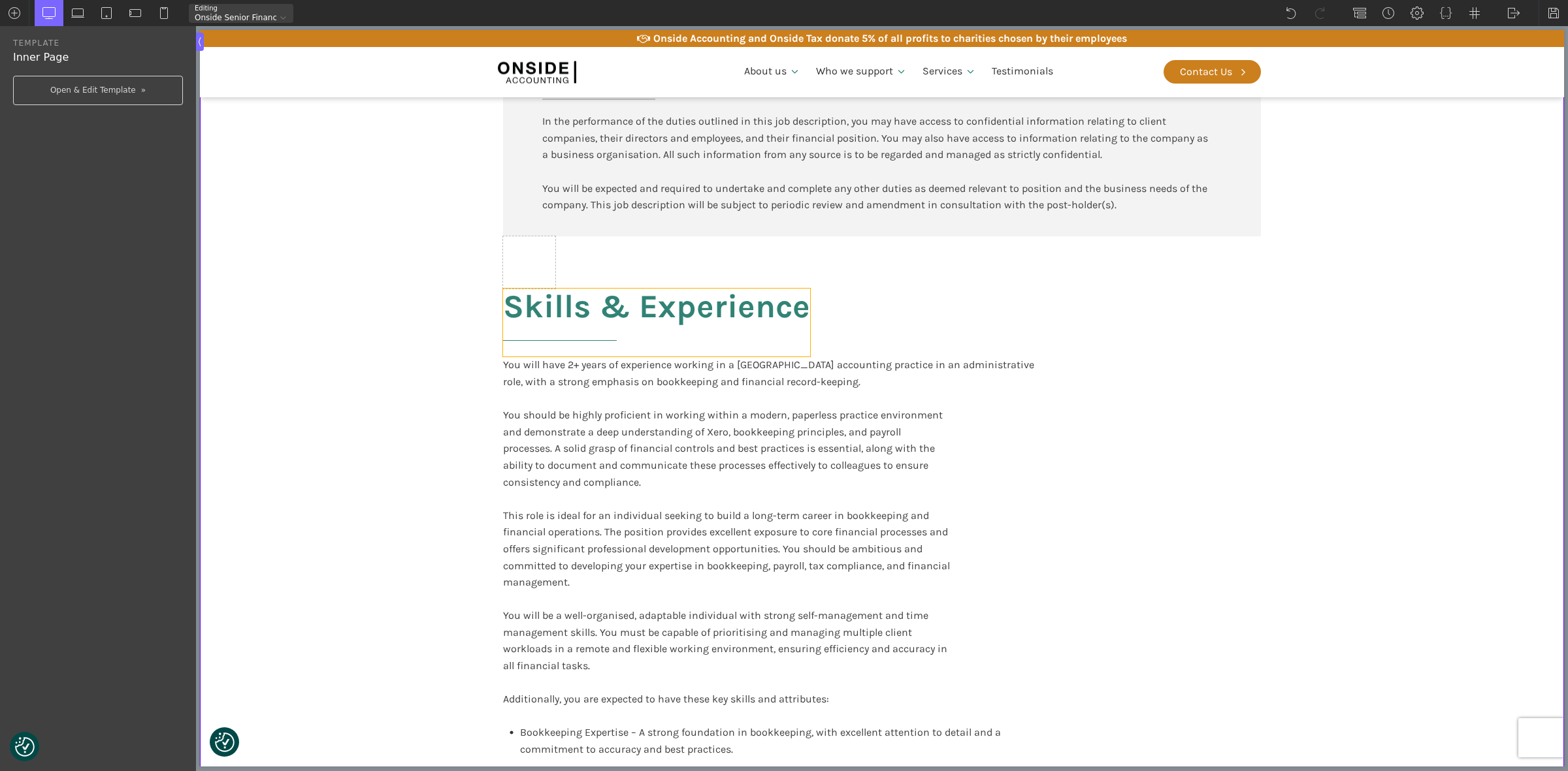
click at [567, 309] on h2 "Skills & Experience" at bounding box center [656, 323] width 307 height 68
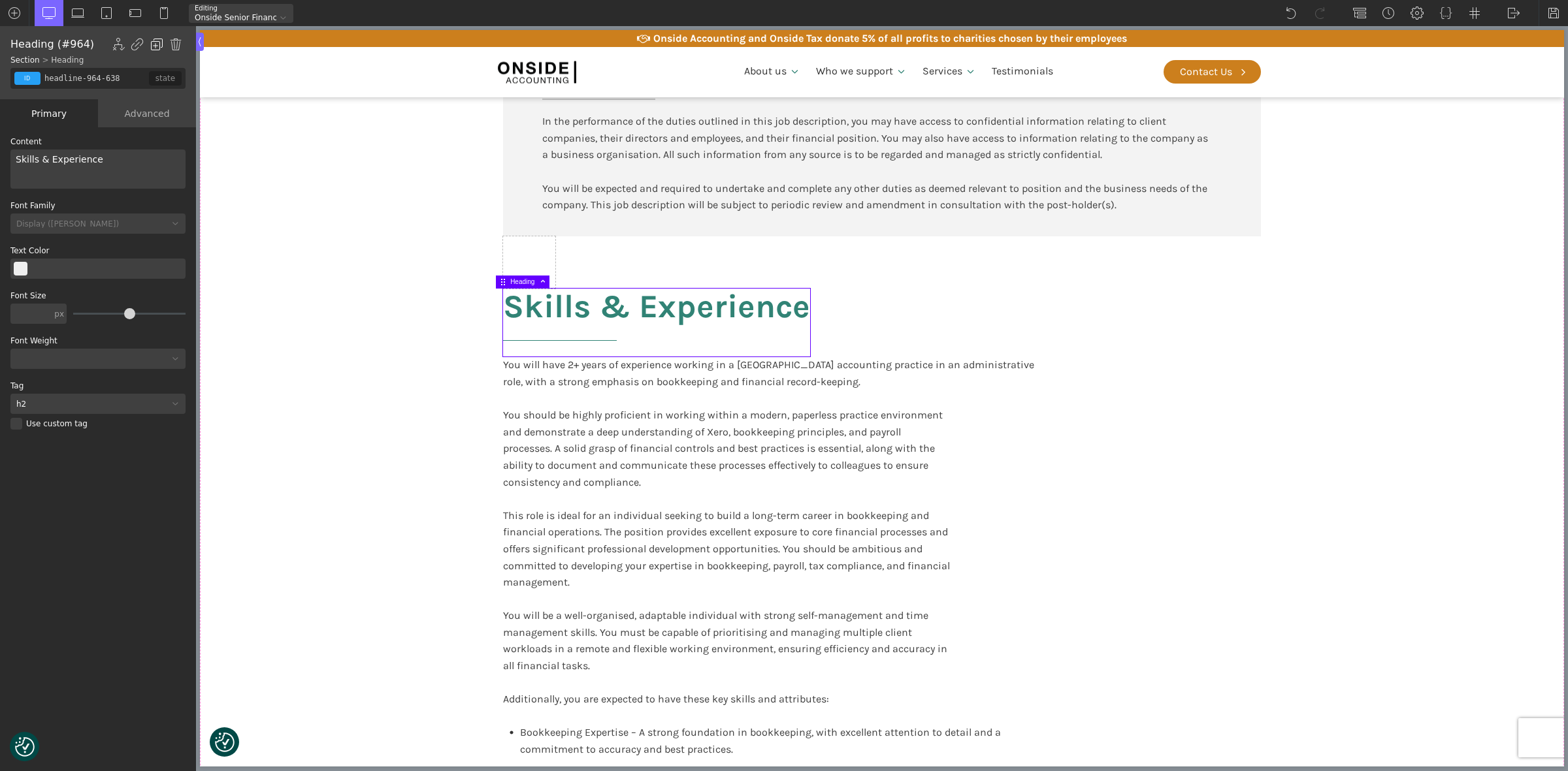
click at [157, 47] on img at bounding box center [156, 44] width 13 height 13
type input "headline-999-638"
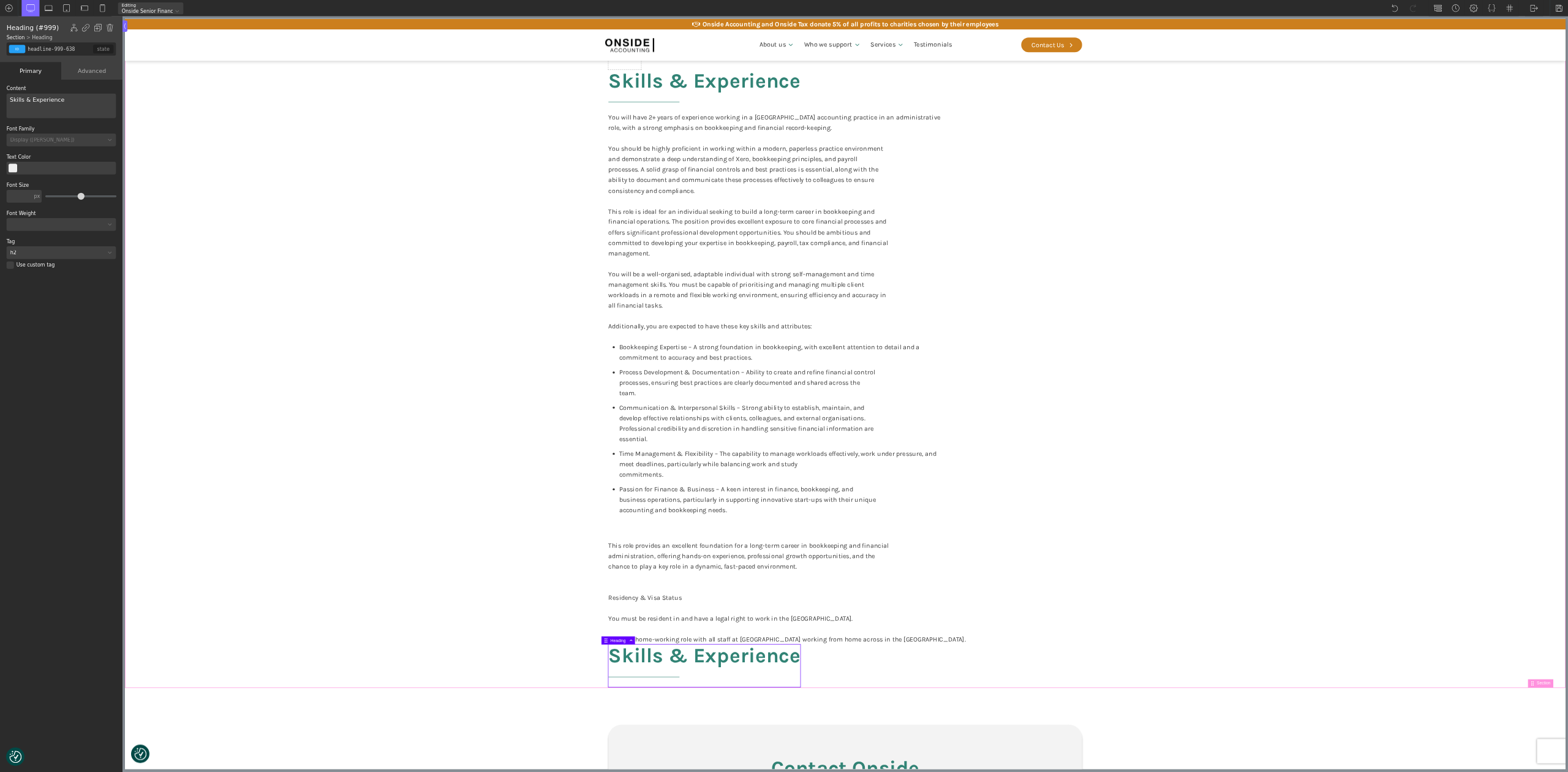
scroll to position [2098, 0]
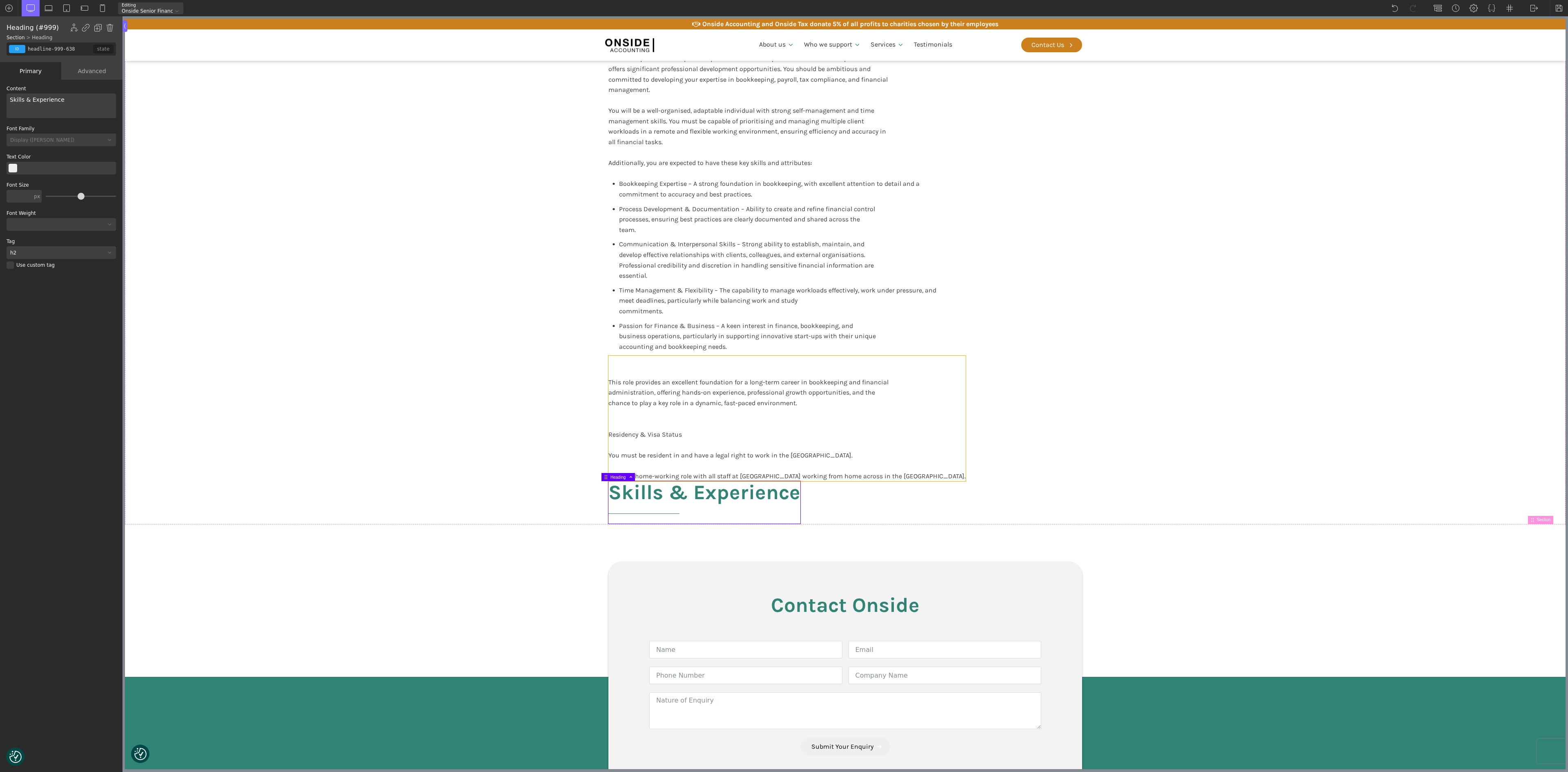
click at [663, 421] on div "This role provides an excellent foundation for a long-term career in bookkeepin…" at bounding box center [787, 418] width 357 height 125
type input "blocktext_block-596-175"
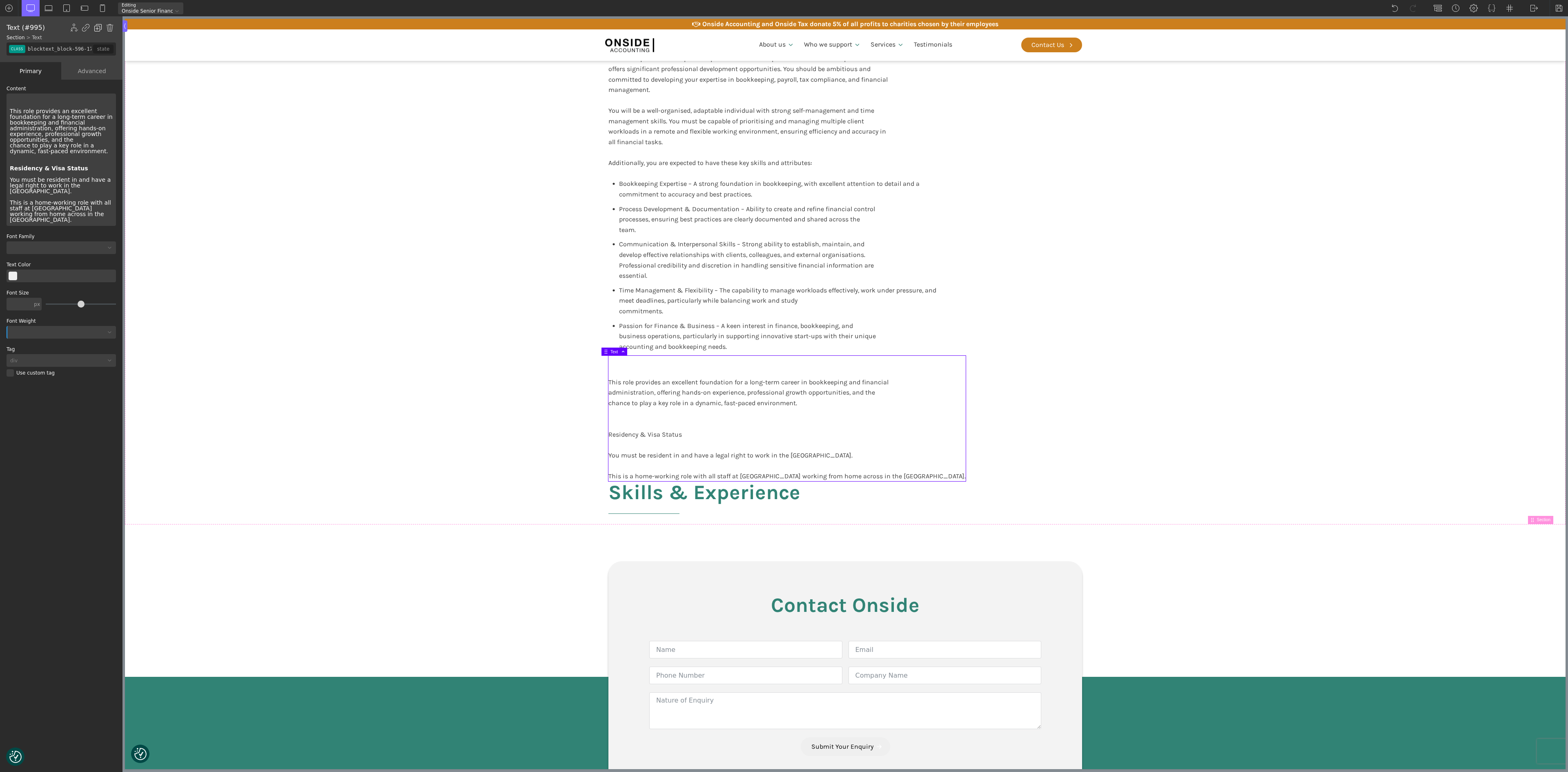
click at [98, 29] on img at bounding box center [97, 27] width 8 height 8
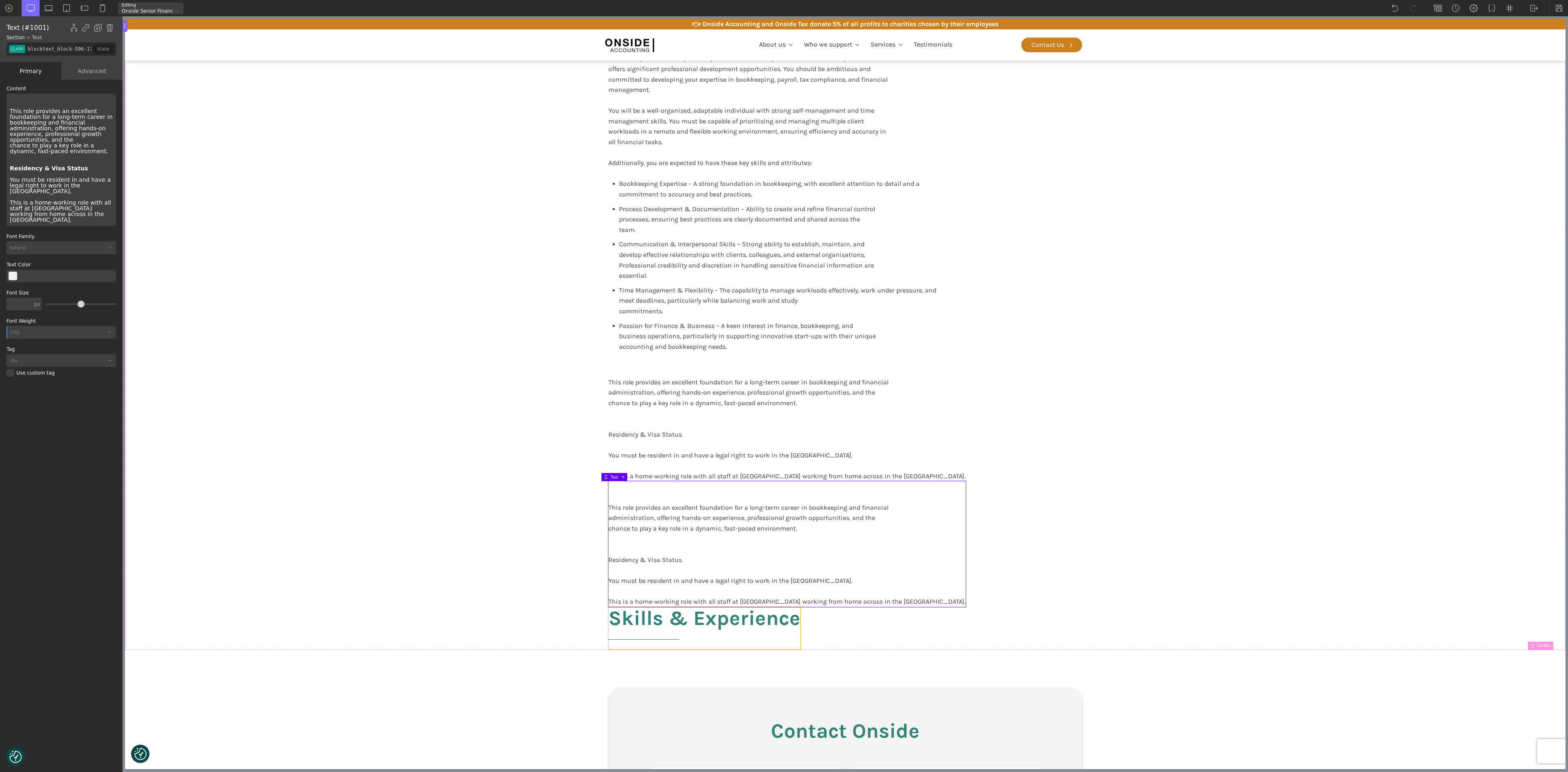
type input "headline-999-638"
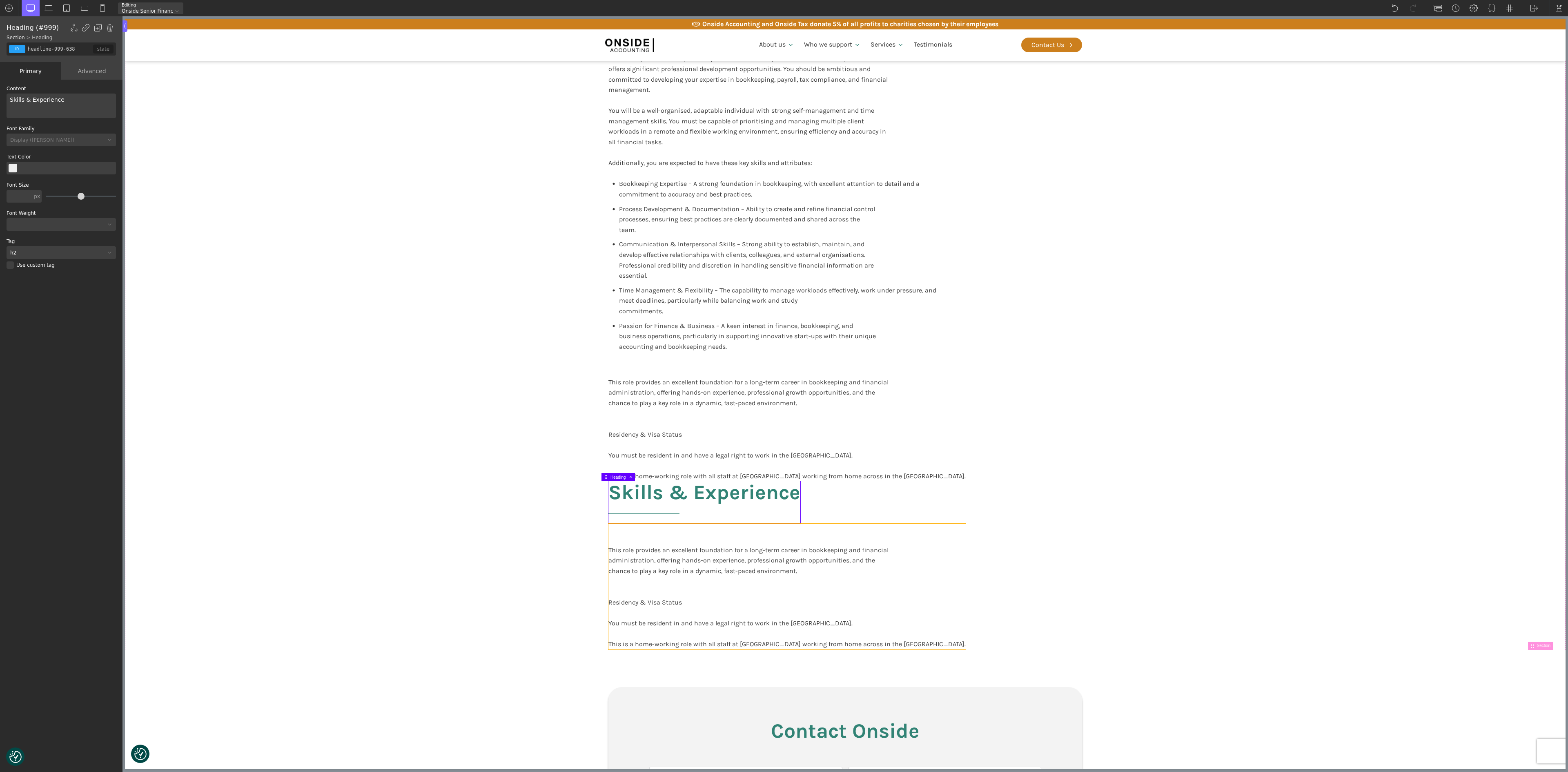
click at [662, 569] on div "This role provides an excellent foundation for a long-term career in bookkeepin…" at bounding box center [787, 586] width 357 height 125
type input "blocktext_block-596-175"
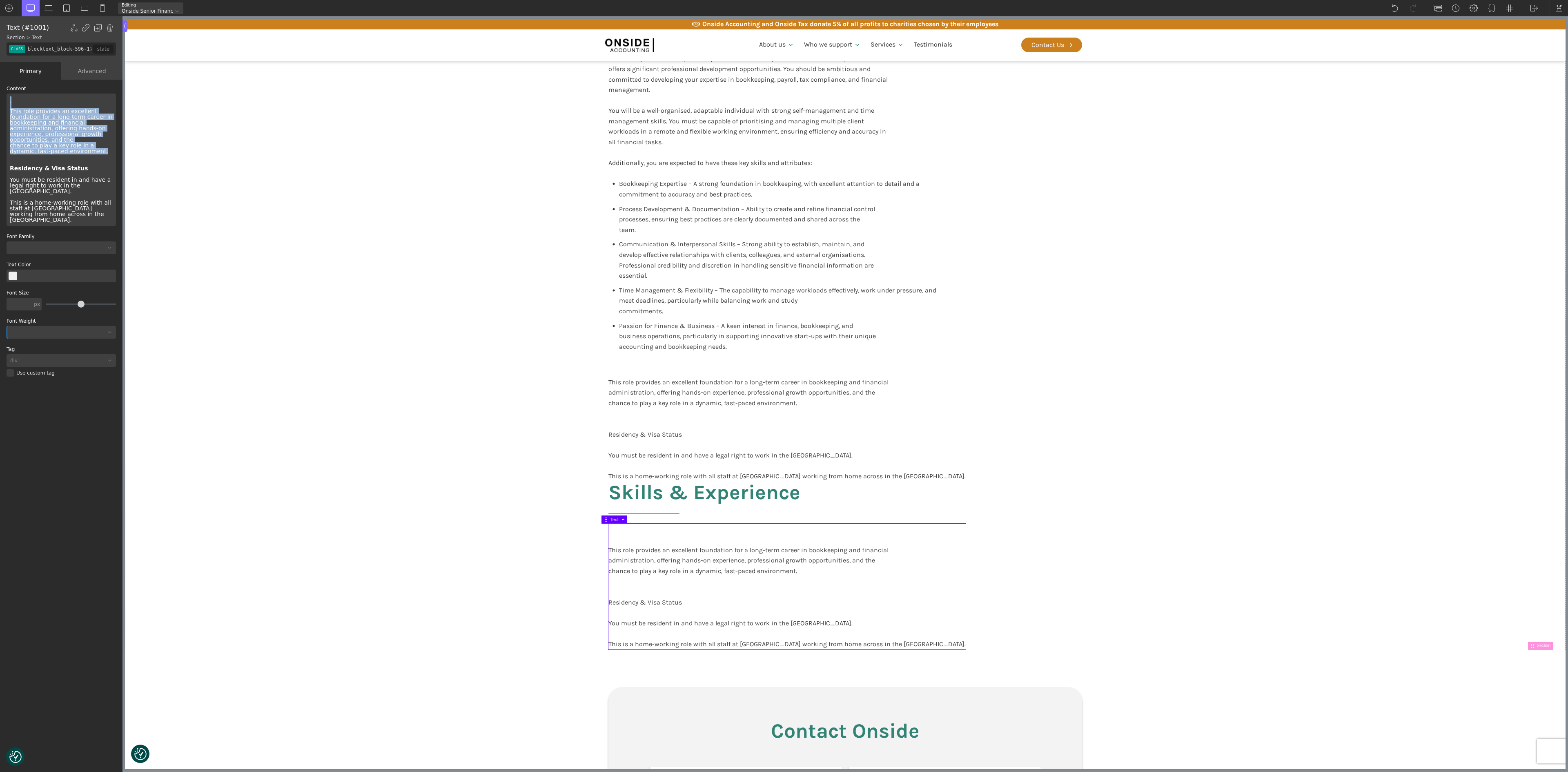
drag, startPoint x: 27, startPoint y: 144, endPoint x: 0, endPoint y: 106, distance: 46.6
click at [0, 106] on div "WP Grid Builder Stack Columns Vertically Page container (1200px) and below Less…" at bounding box center [61, 427] width 122 height 694
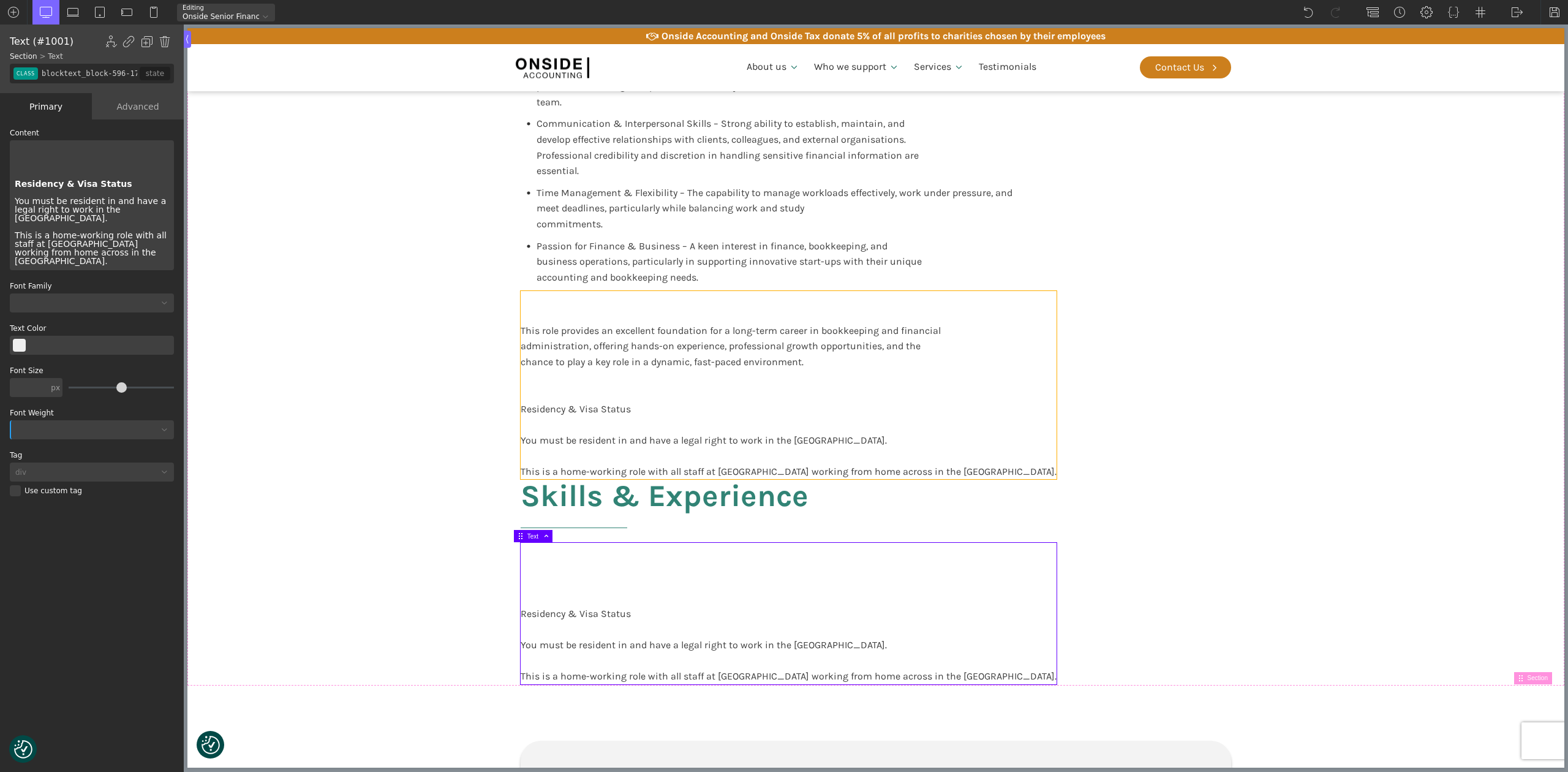
scroll to position [2342, 0]
drag, startPoint x: 585, startPoint y: 498, endPoint x: 463, endPoint y: 449, distance: 131.5
click at [585, 498] on h2 "Skills & Experience" at bounding box center [664, 510] width 288 height 64
type input "headline-999-638"
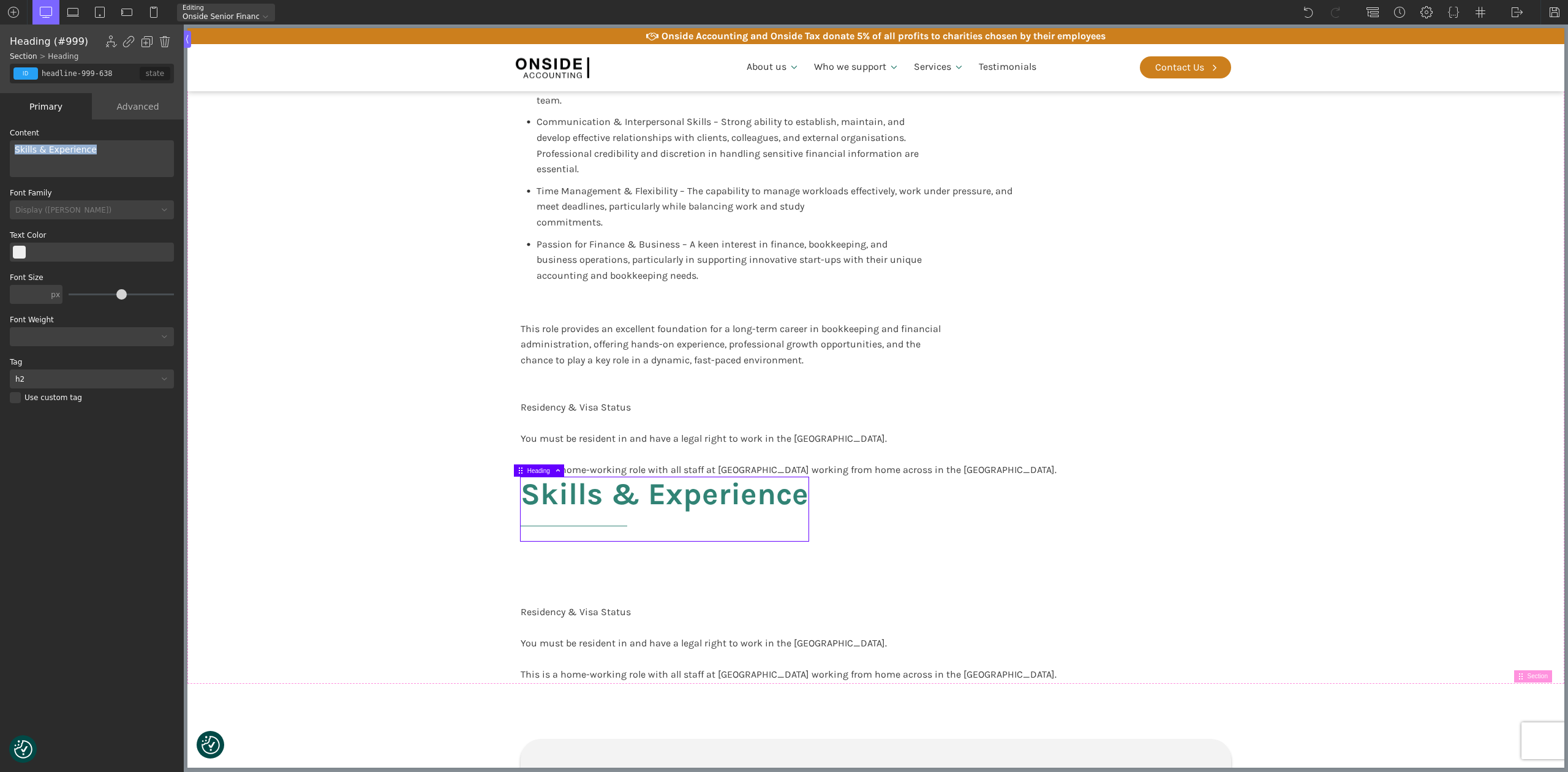
drag, startPoint x: 100, startPoint y: 151, endPoint x: 0, endPoint y: 143, distance: 100.3
click at [0, 143] on div "WP Grid Builder Stack Columns Vertically Page container (1200px) and below Less…" at bounding box center [91, 447] width 184 height 655
copy div "Skills & Experience"
click at [90, 152] on div "Skills & Experience" at bounding box center [92, 159] width 164 height 37
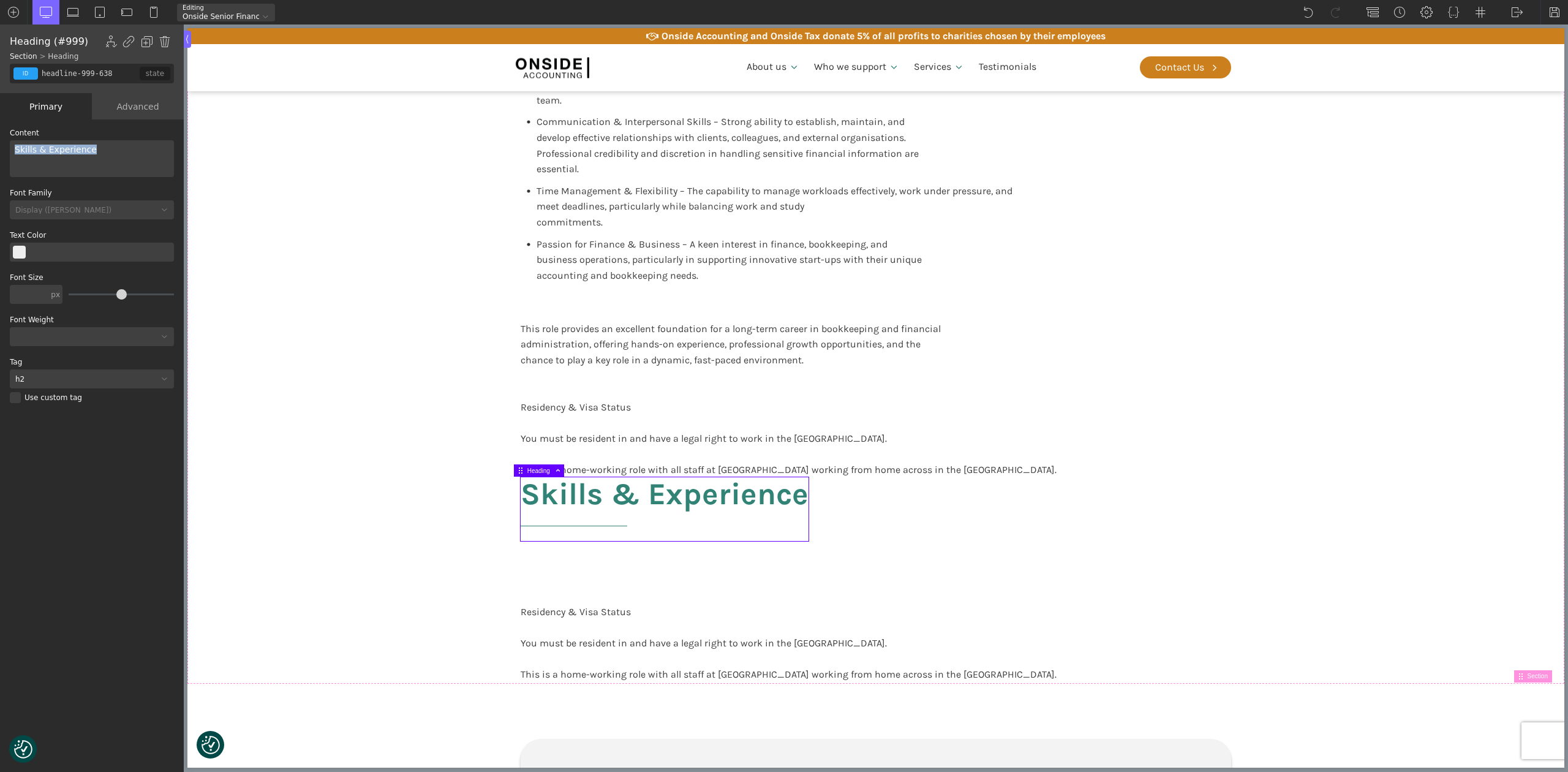
click at [90, 152] on div "Skills & Experience" at bounding box center [92, 159] width 164 height 37
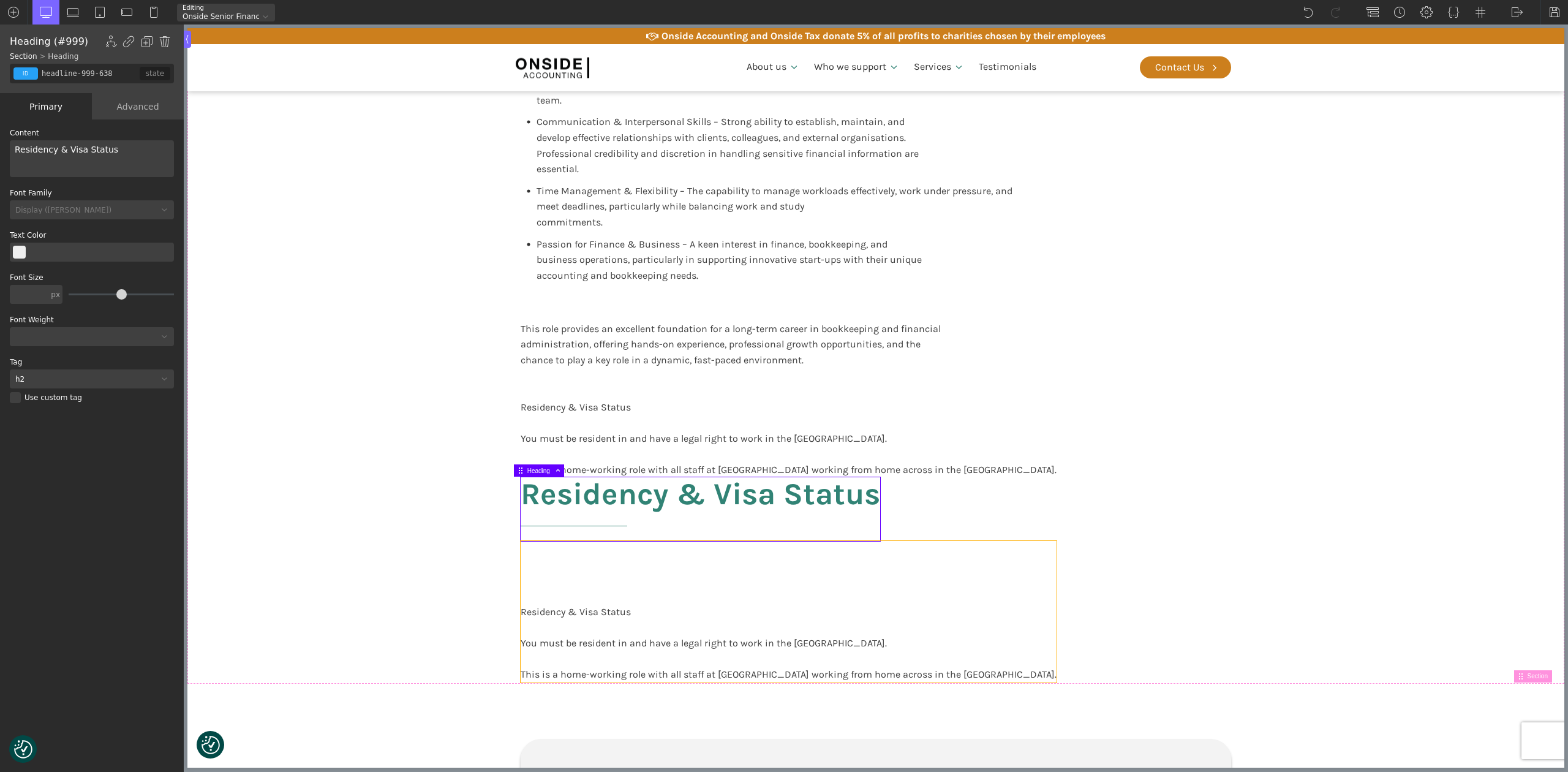
click at [604, 576] on div "Residency & Visa Status You must be resident in and have a legal right to work …" at bounding box center [788, 611] width 536 height 141
type input "blocktext_block-596-175"
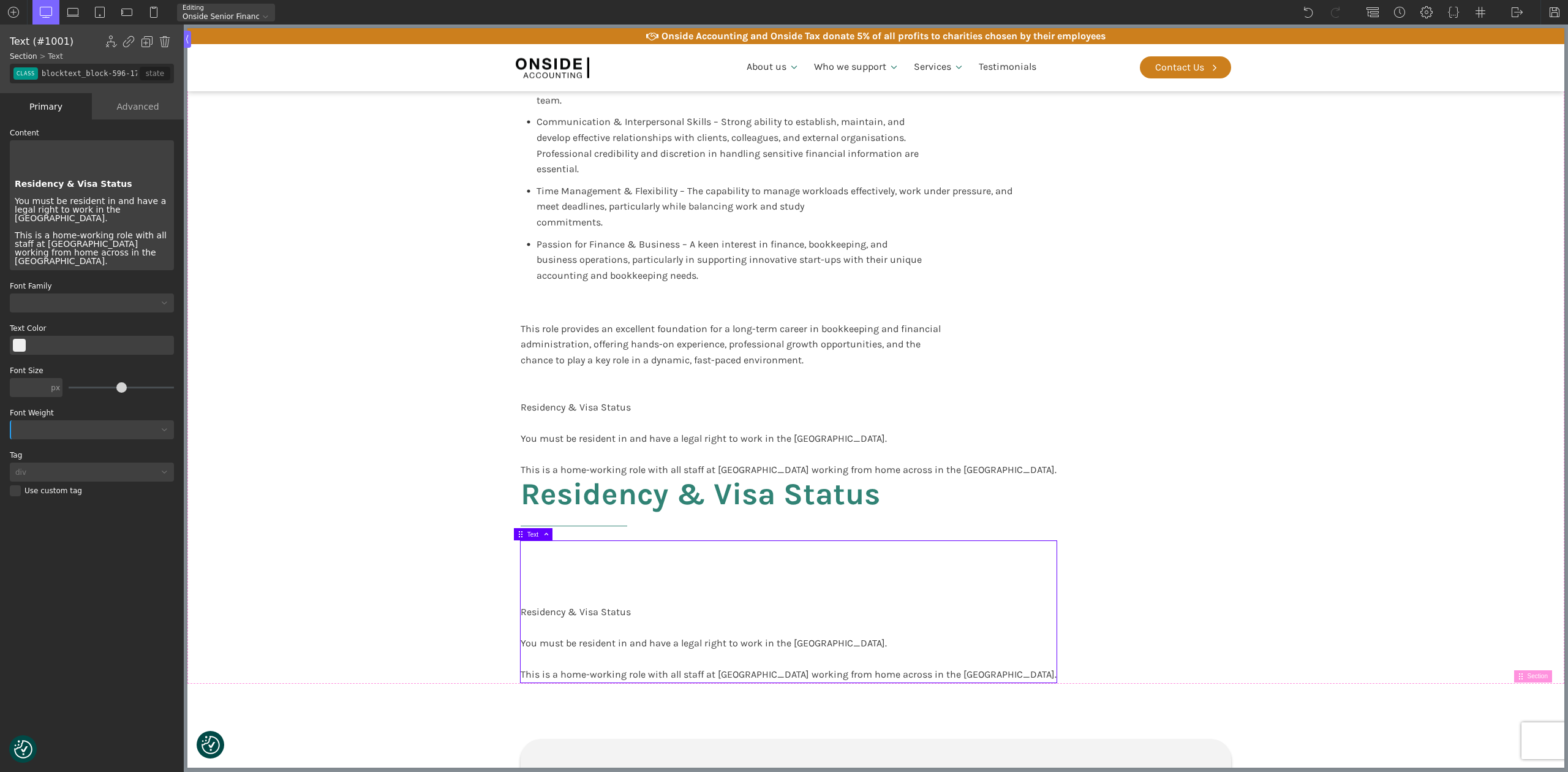
click at [550, 608] on b "Residency & Visa Status" at bounding box center [575, 611] width 110 height 12
drag, startPoint x: 16, startPoint y: 198, endPoint x: 8, endPoint y: 144, distance: 54.6
click at [8, 144] on div "WP Grid Builder Stack Columns Vertically Page container (1200px) and below Less…" at bounding box center [91, 447] width 184 height 655
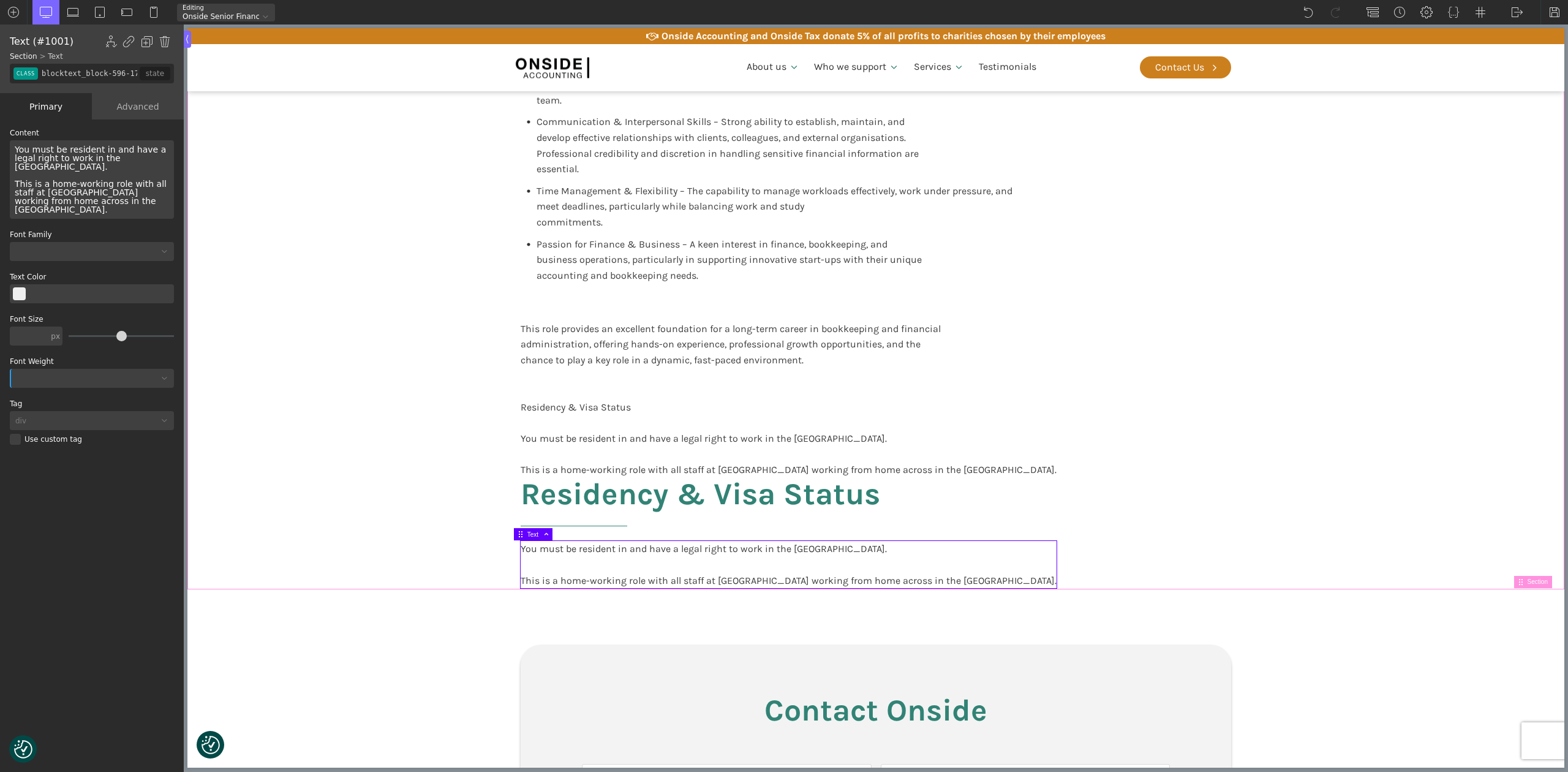
type input "core_accounting"
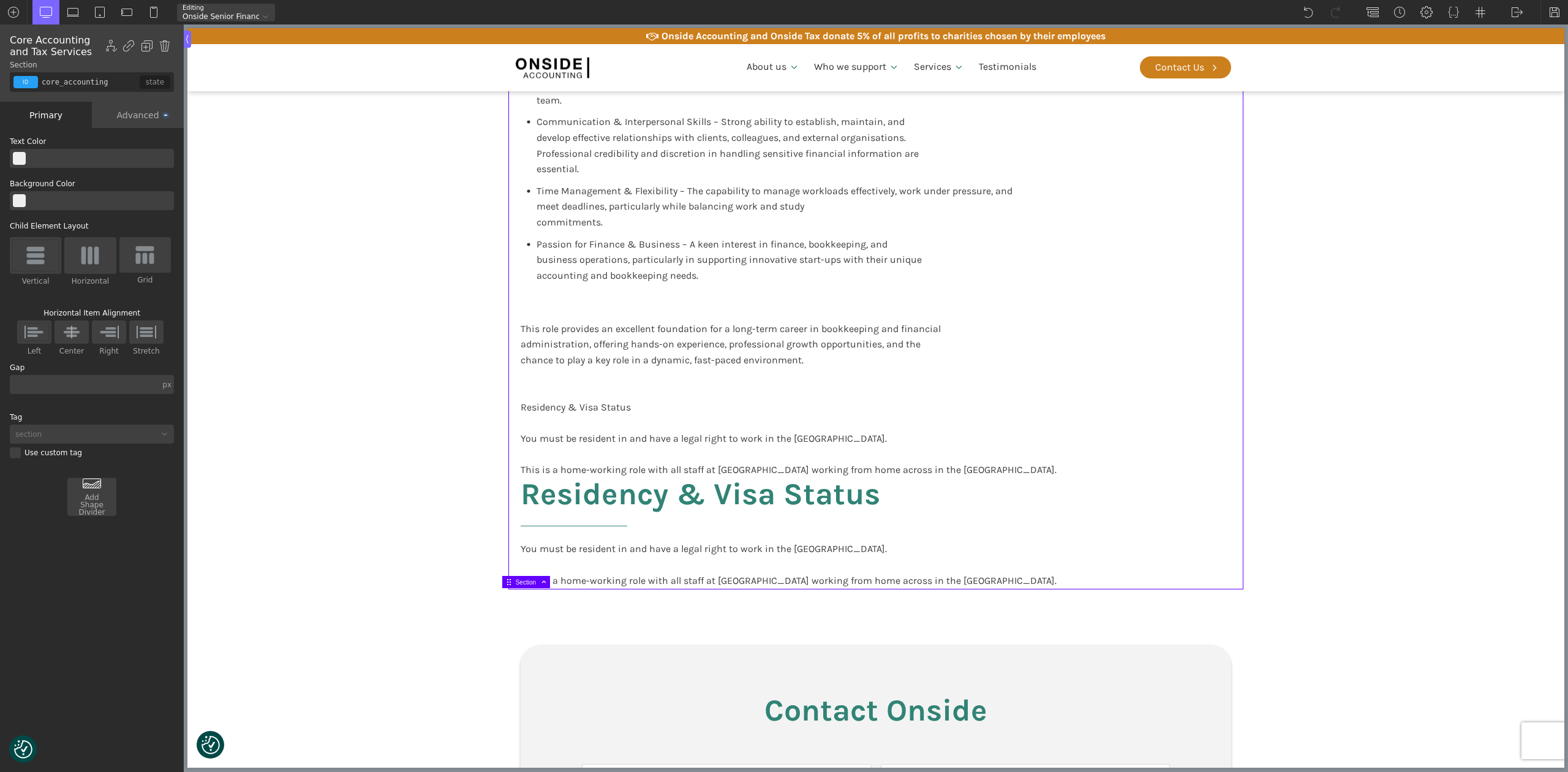
drag, startPoint x: 1530, startPoint y: 670, endPoint x: 1518, endPoint y: 664, distance: 13.4
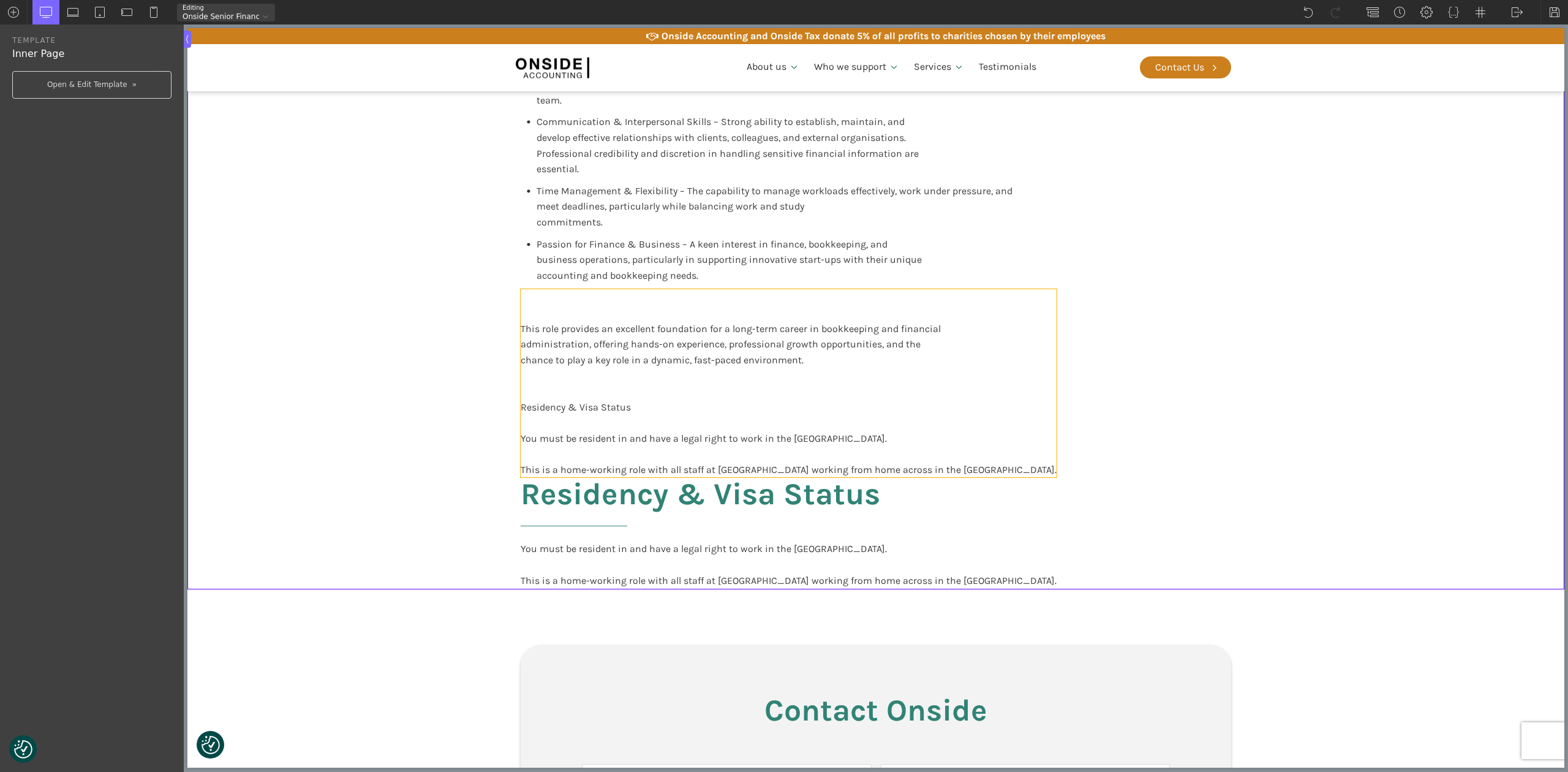
click at [659, 420] on div "This role provides an excellent foundation for a long-term career in bookkeepin…" at bounding box center [788, 384] width 536 height 188
type input "blocktext_block-596-175"
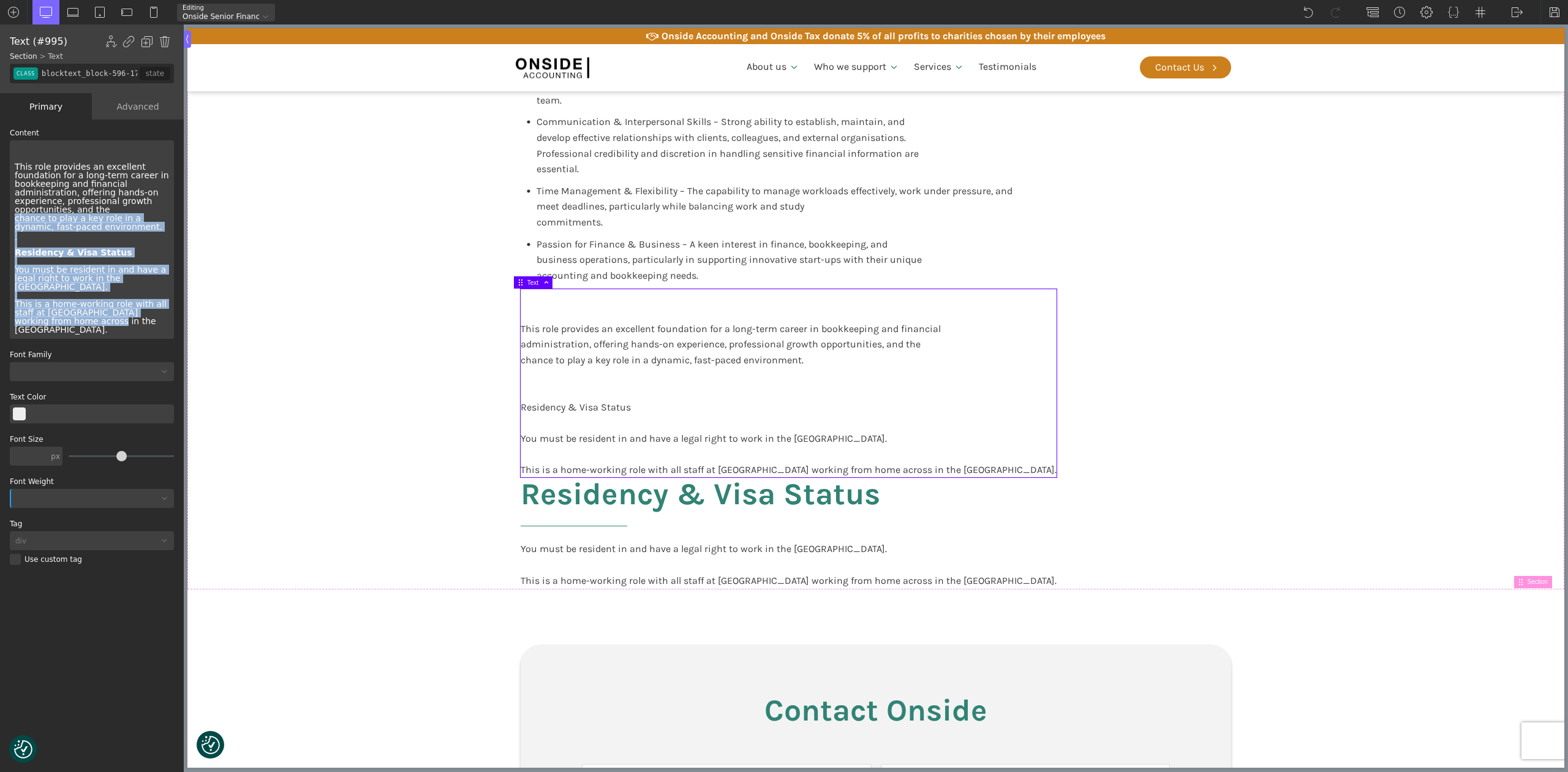
drag, startPoint x: 123, startPoint y: 250, endPoint x: 150, endPoint y: 344, distance: 97.8
click at [150, 344] on div "Content This role provides an excellent foundation for a long-term career in bo…" at bounding box center [92, 357] width 164 height 455
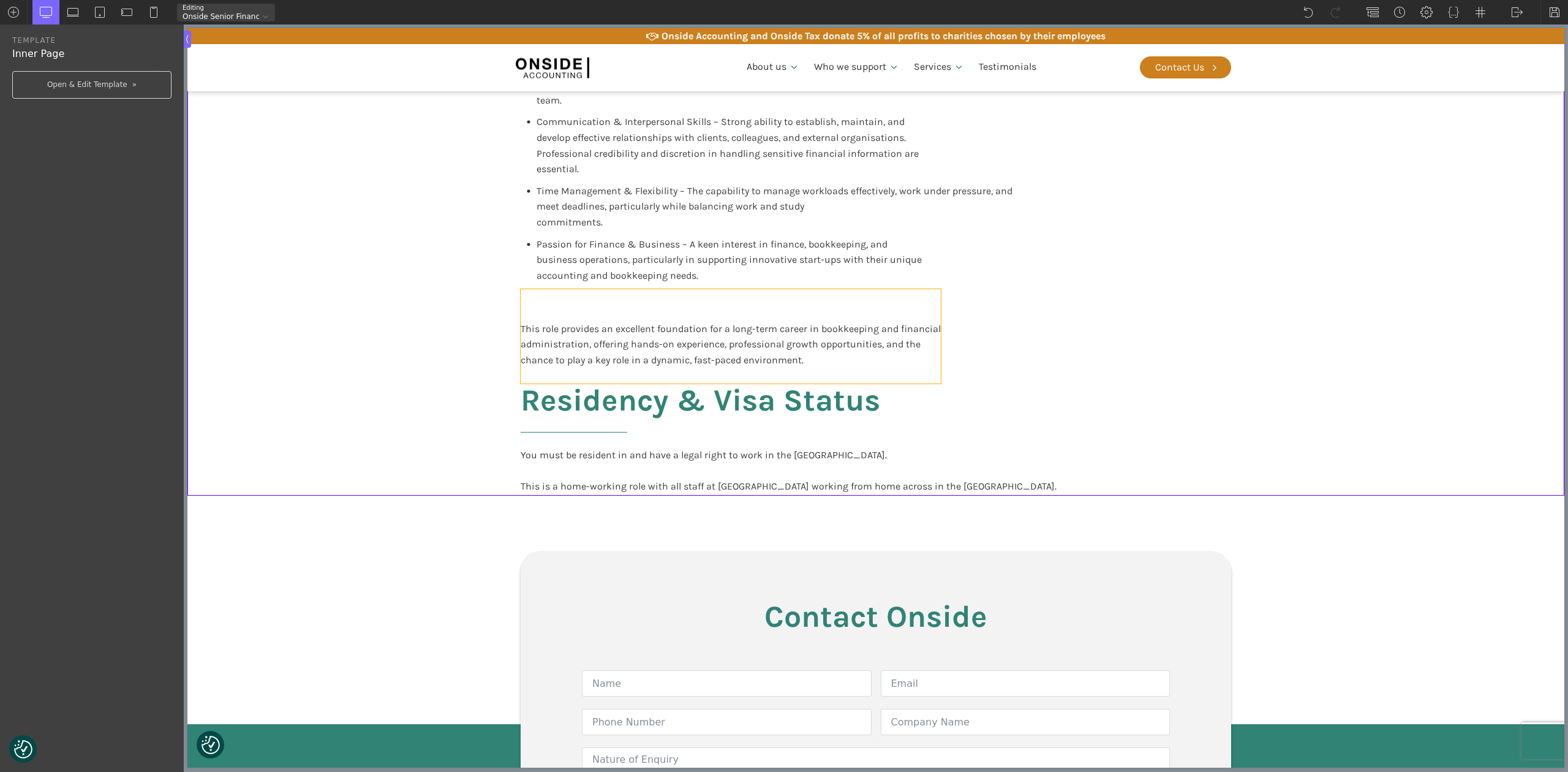
click at [643, 312] on div "This role provides an excellent foundation for a long-term career in bookkeepin…" at bounding box center [731, 336] width 420 height 94
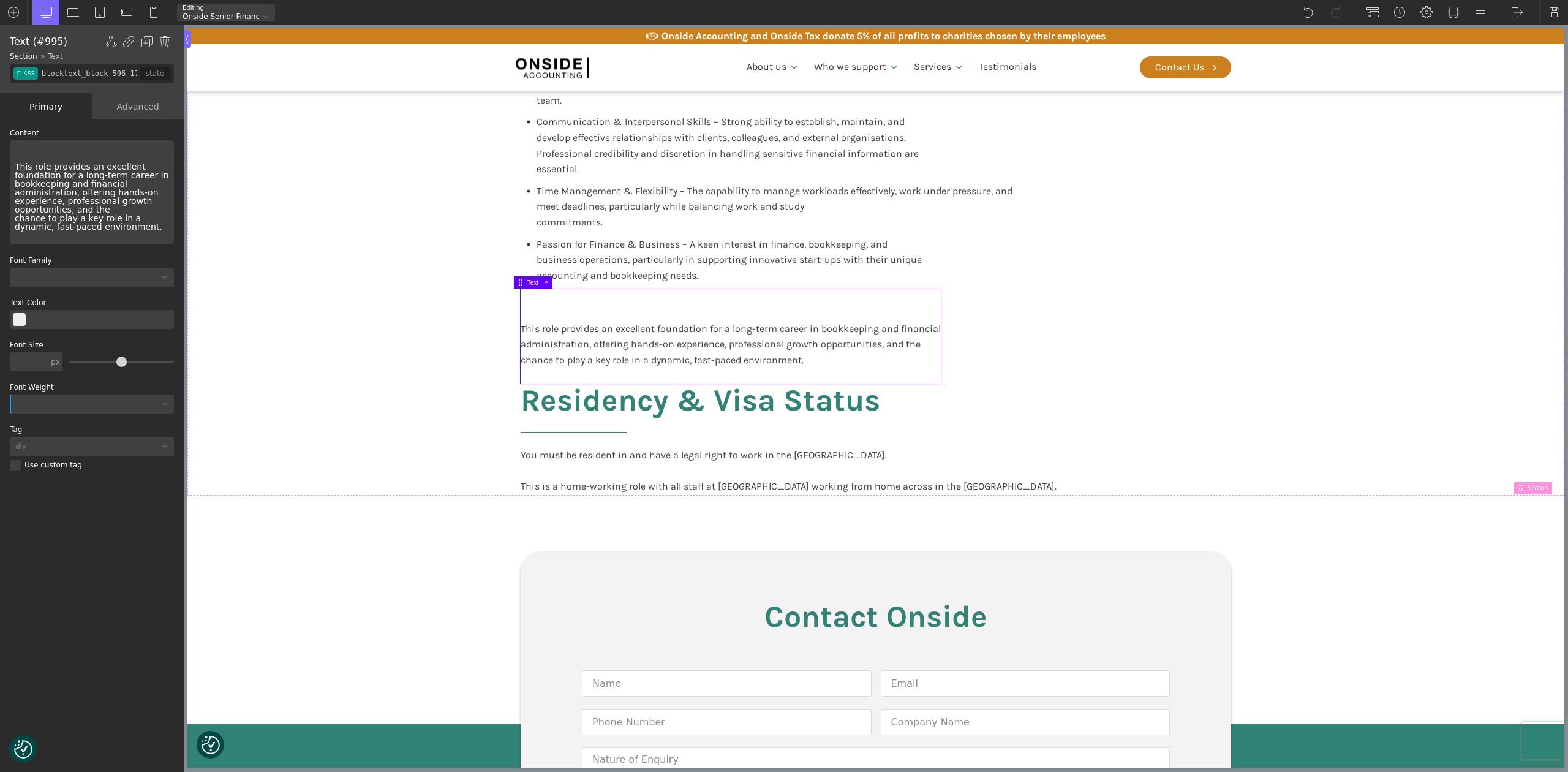
click at [11, 154] on div "This role provides an excellent foundation for a long-term career in bookkeepin…" at bounding box center [92, 193] width 164 height 104
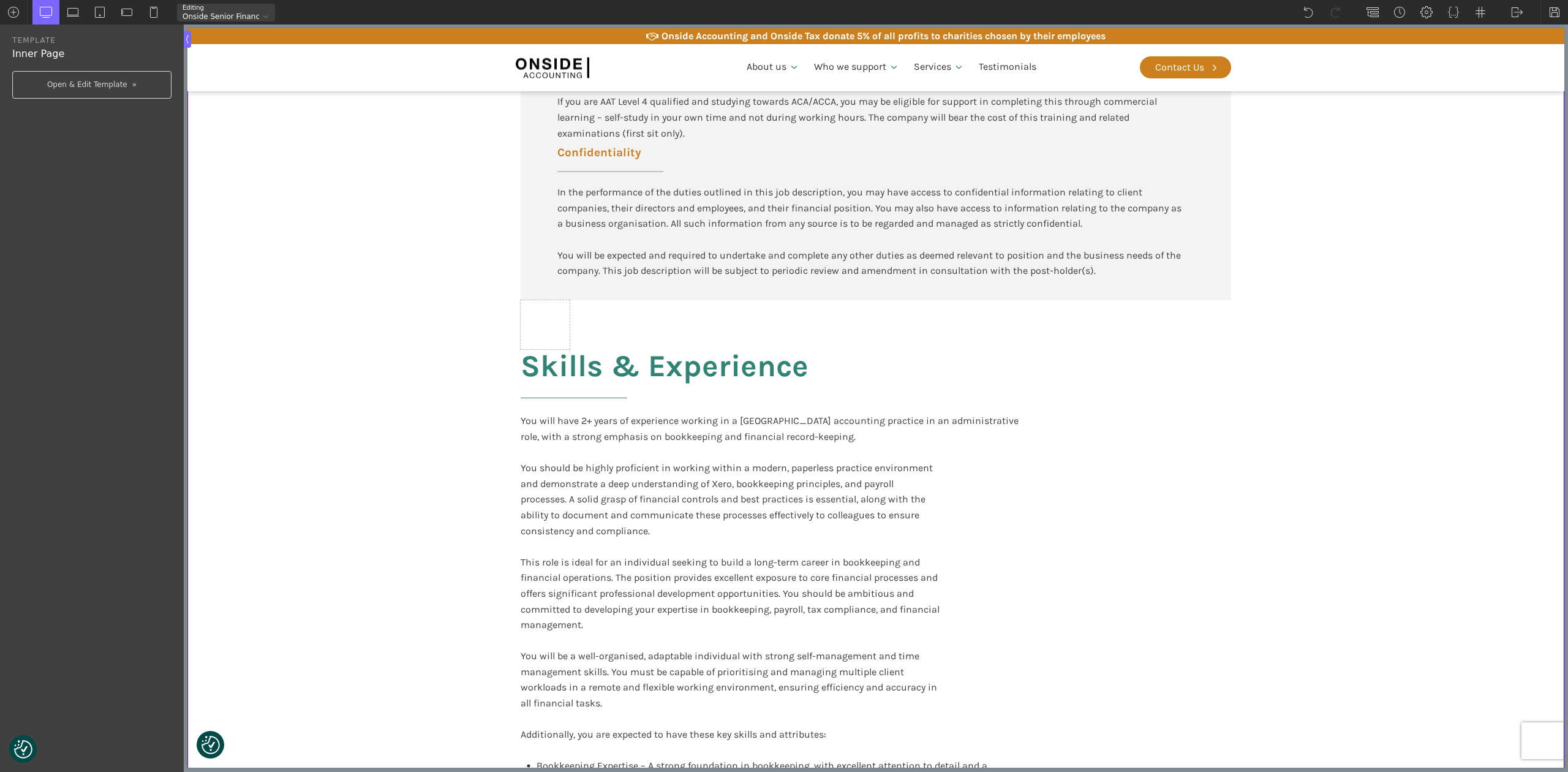
scroll to position [1606, 0]
click at [531, 320] on div at bounding box center [545, 325] width 49 height 49
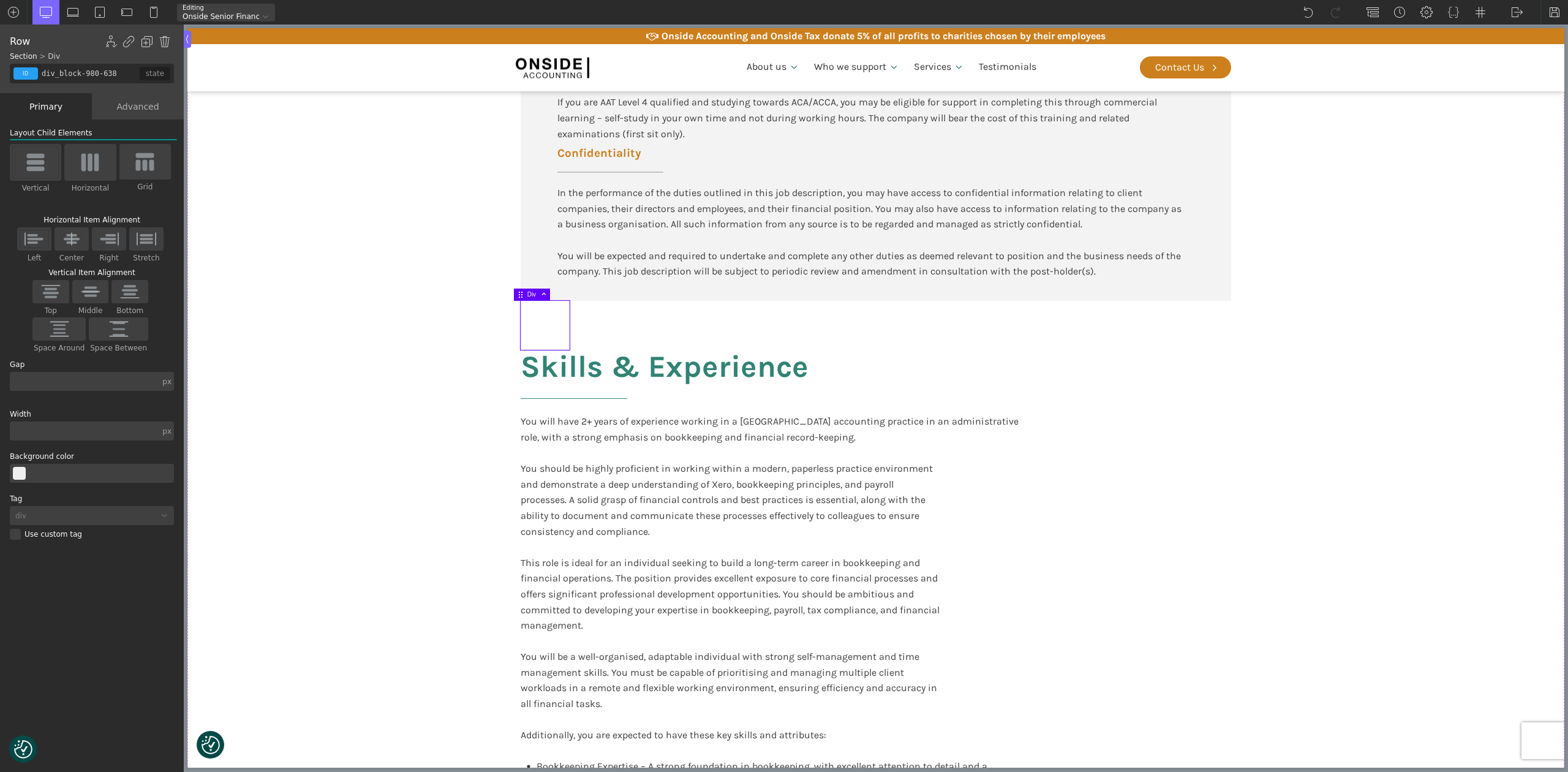
click at [123, 111] on div "Advanced" at bounding box center [138, 106] width 92 height 26
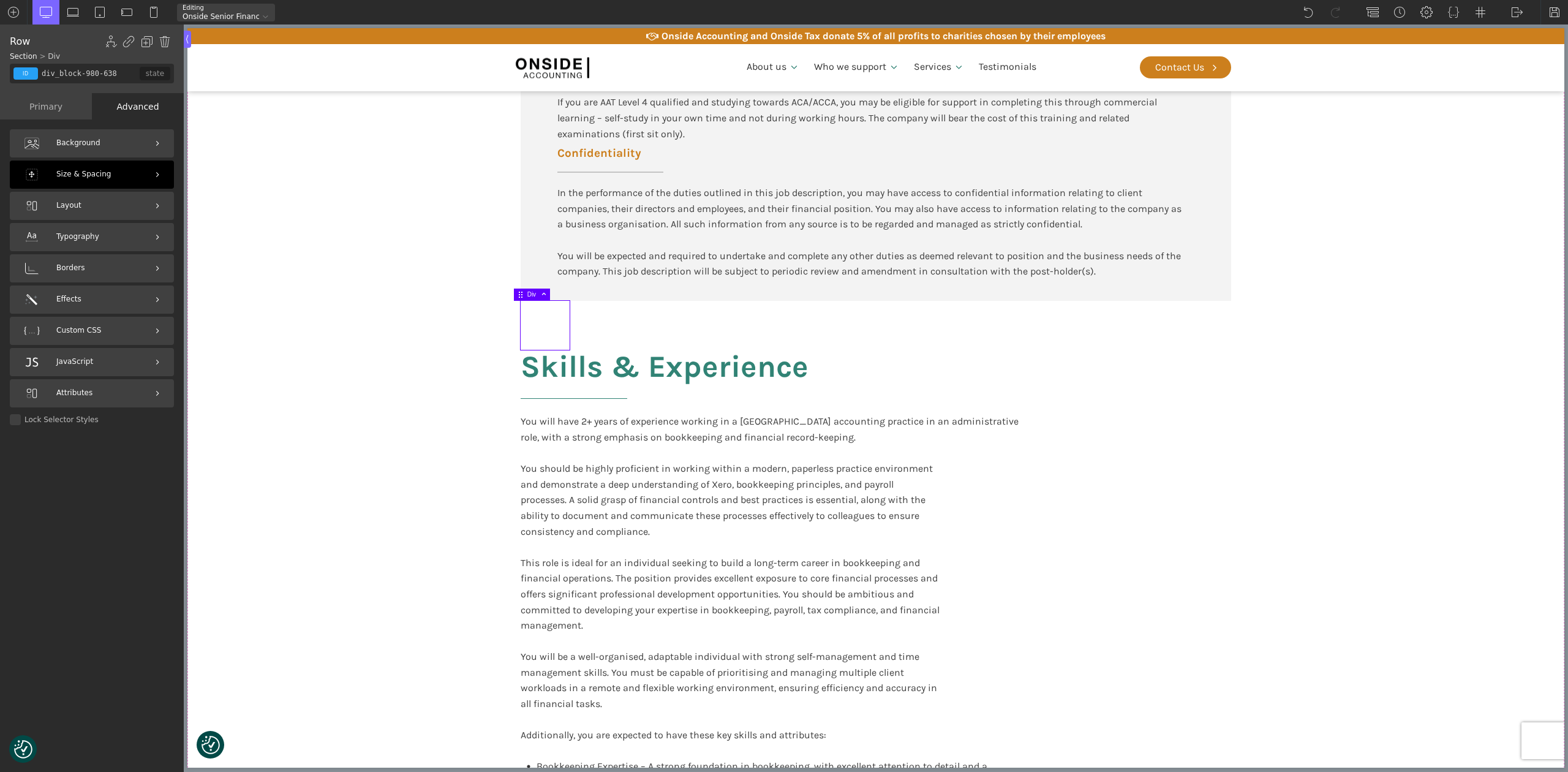
click at [79, 167] on div "Size & Spacing" at bounding box center [92, 174] width 164 height 28
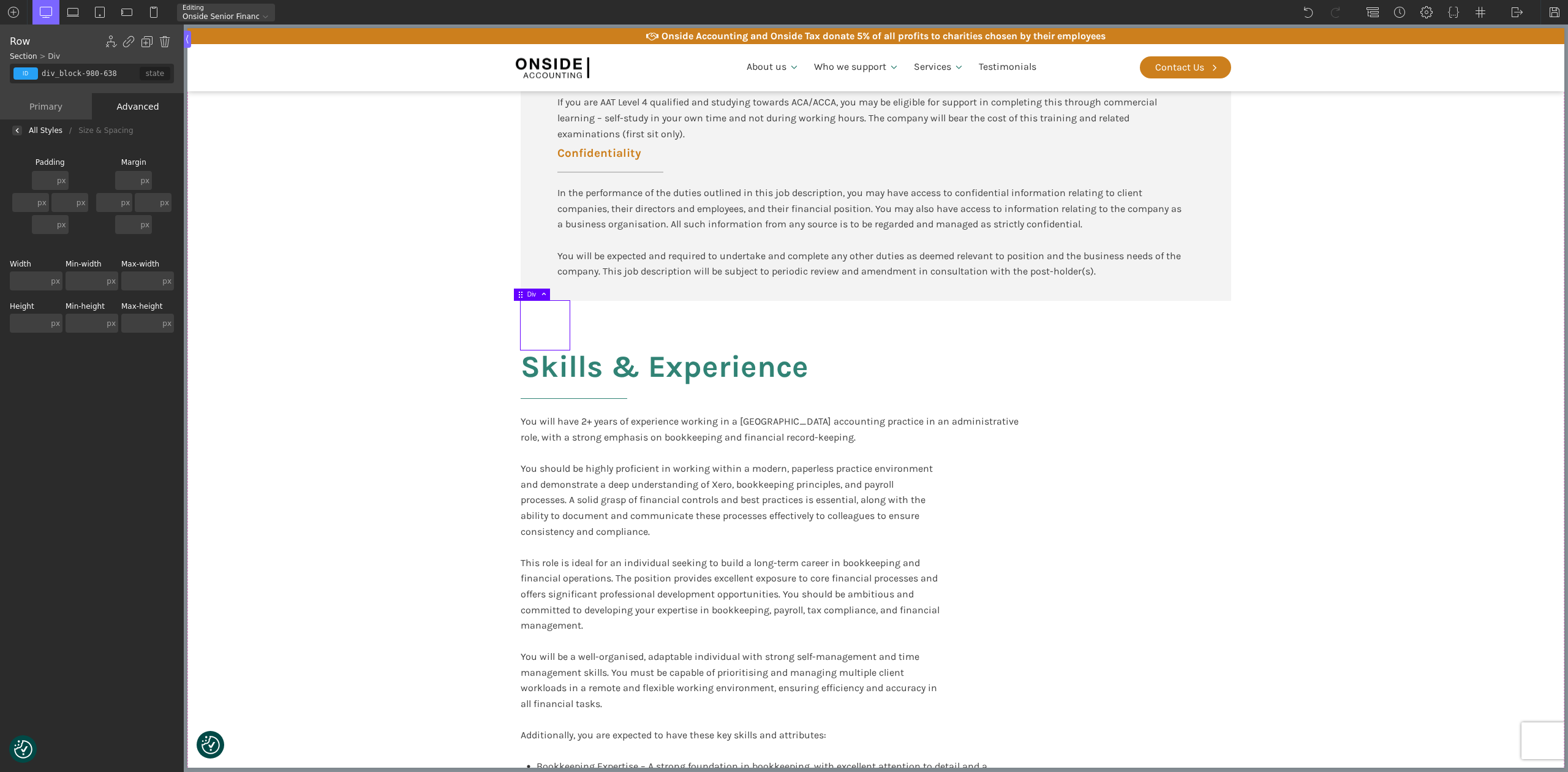
click at [19, 57] on span "Section" at bounding box center [24, 56] width 27 height 8
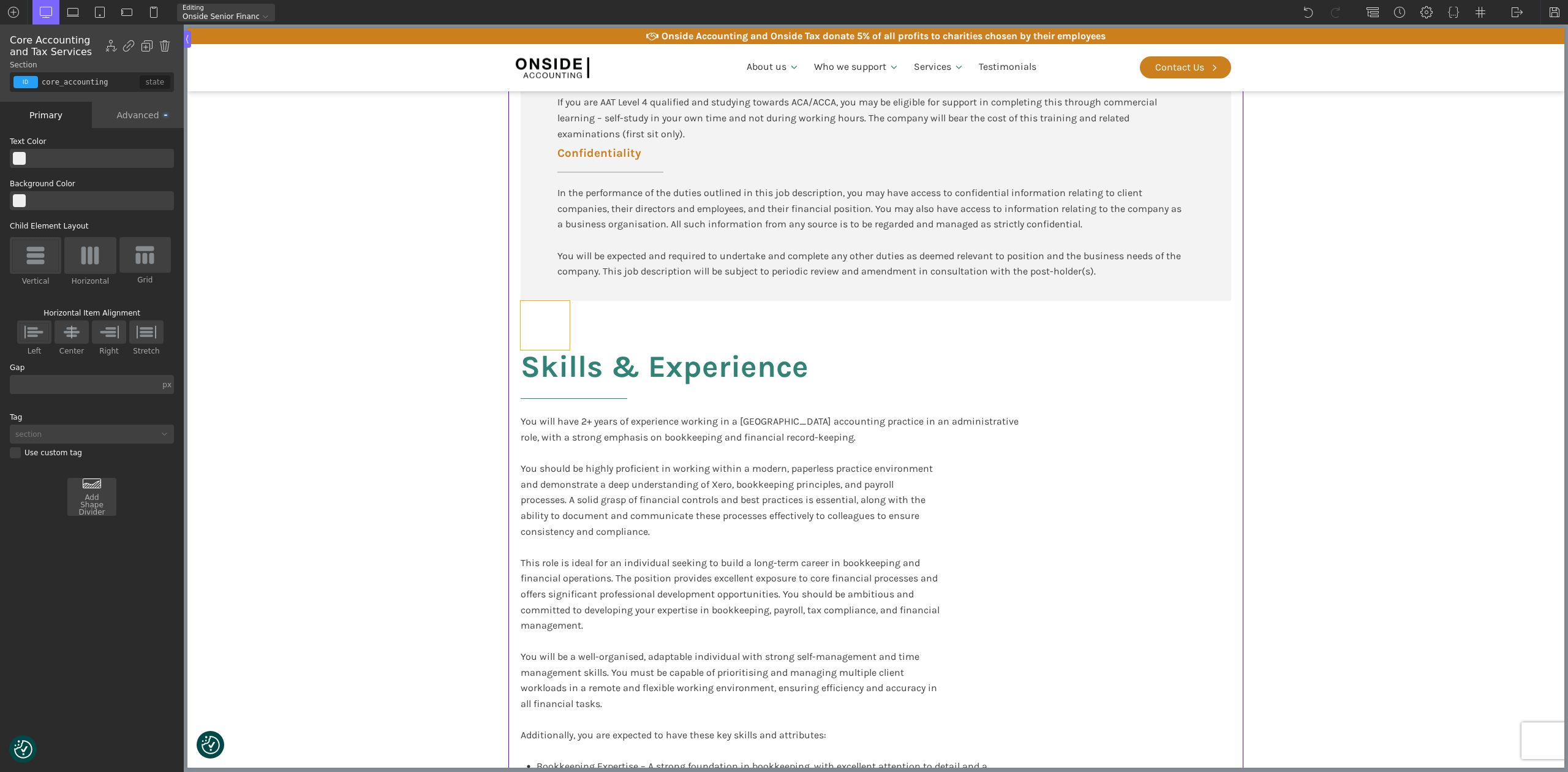
click at [552, 315] on div at bounding box center [545, 325] width 49 height 49
type input "div_block-980-638"
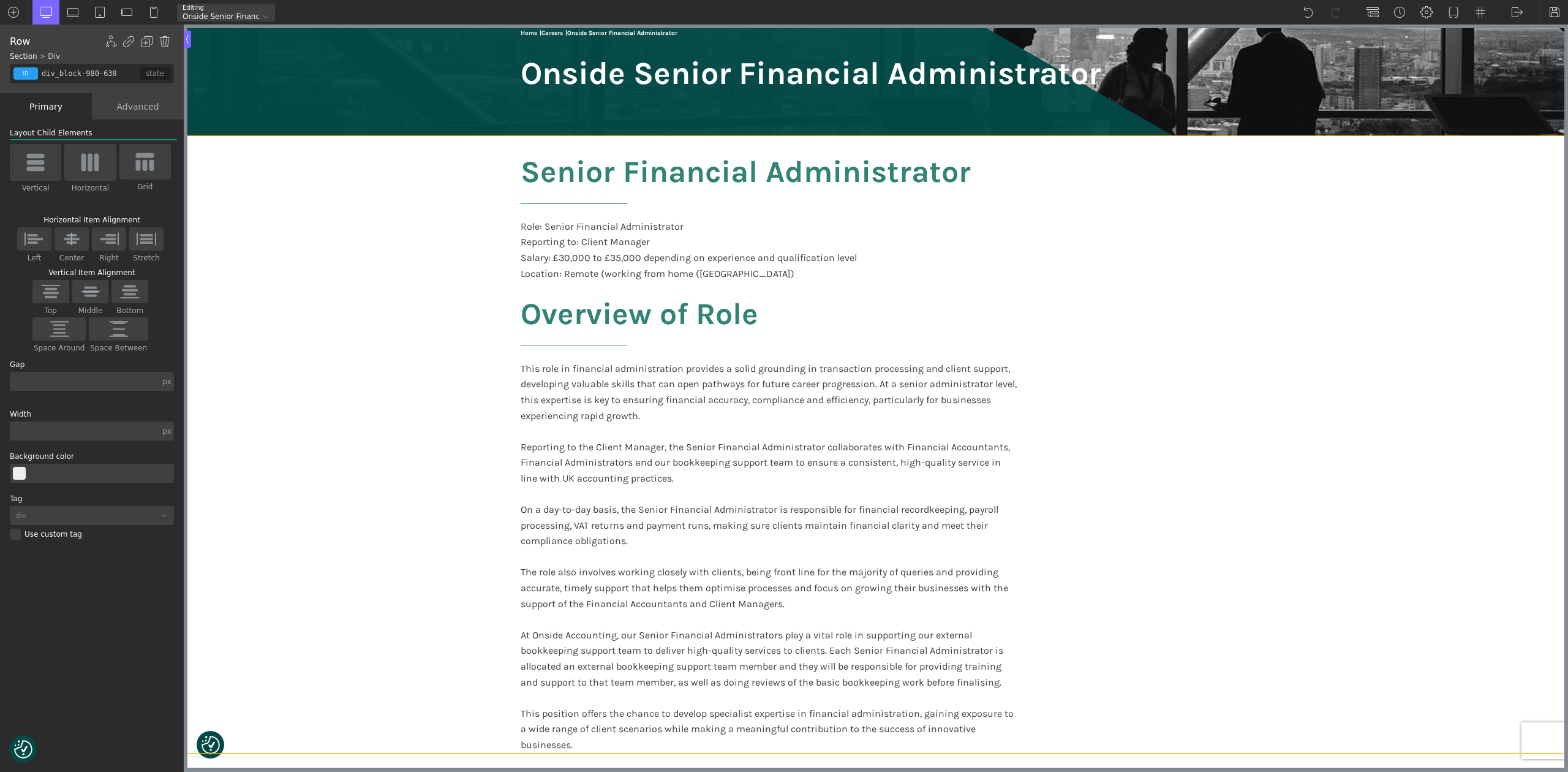
scroll to position [135, 0]
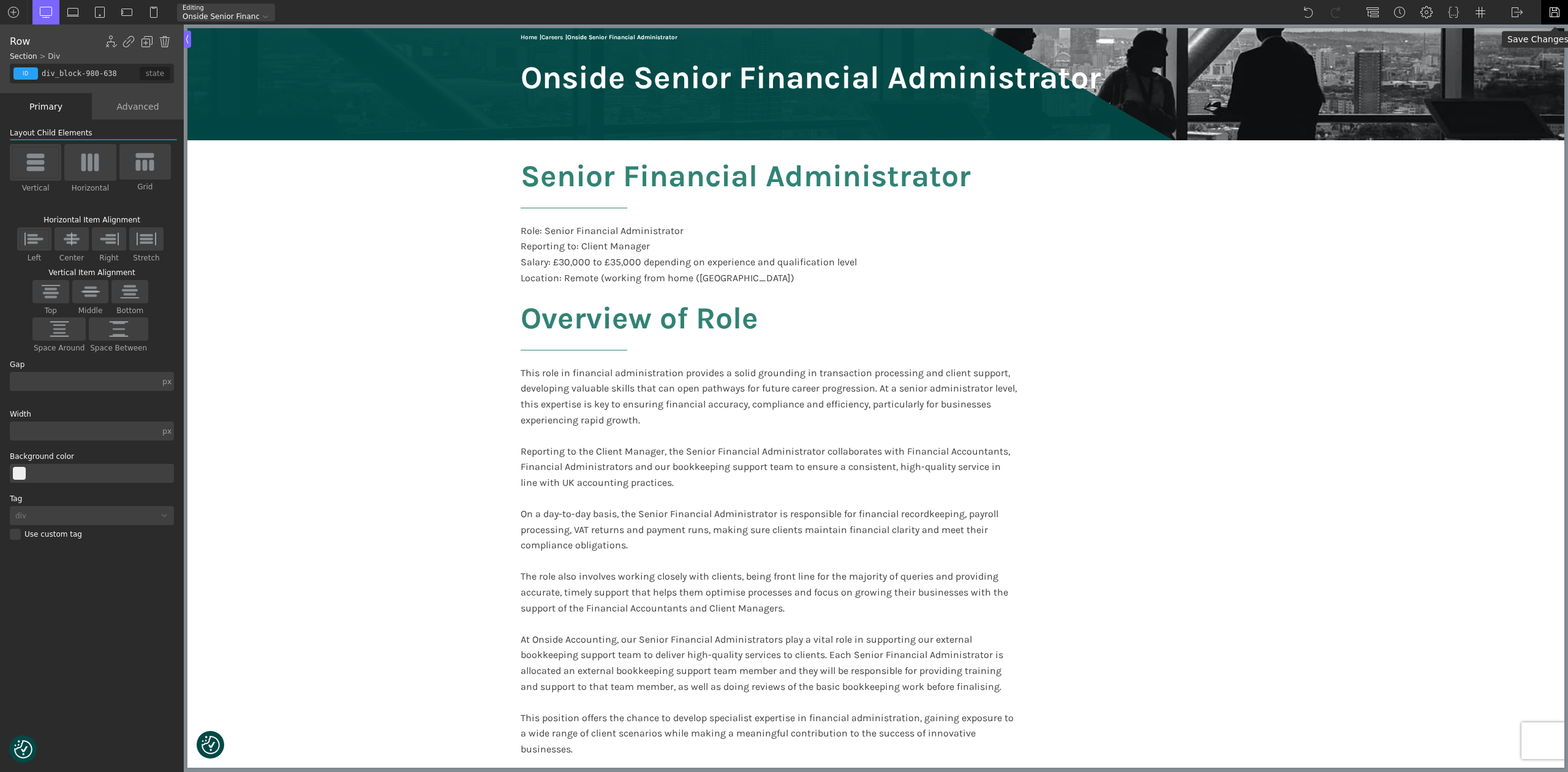
click at [1552, 8] on img at bounding box center [1554, 12] width 12 height 12
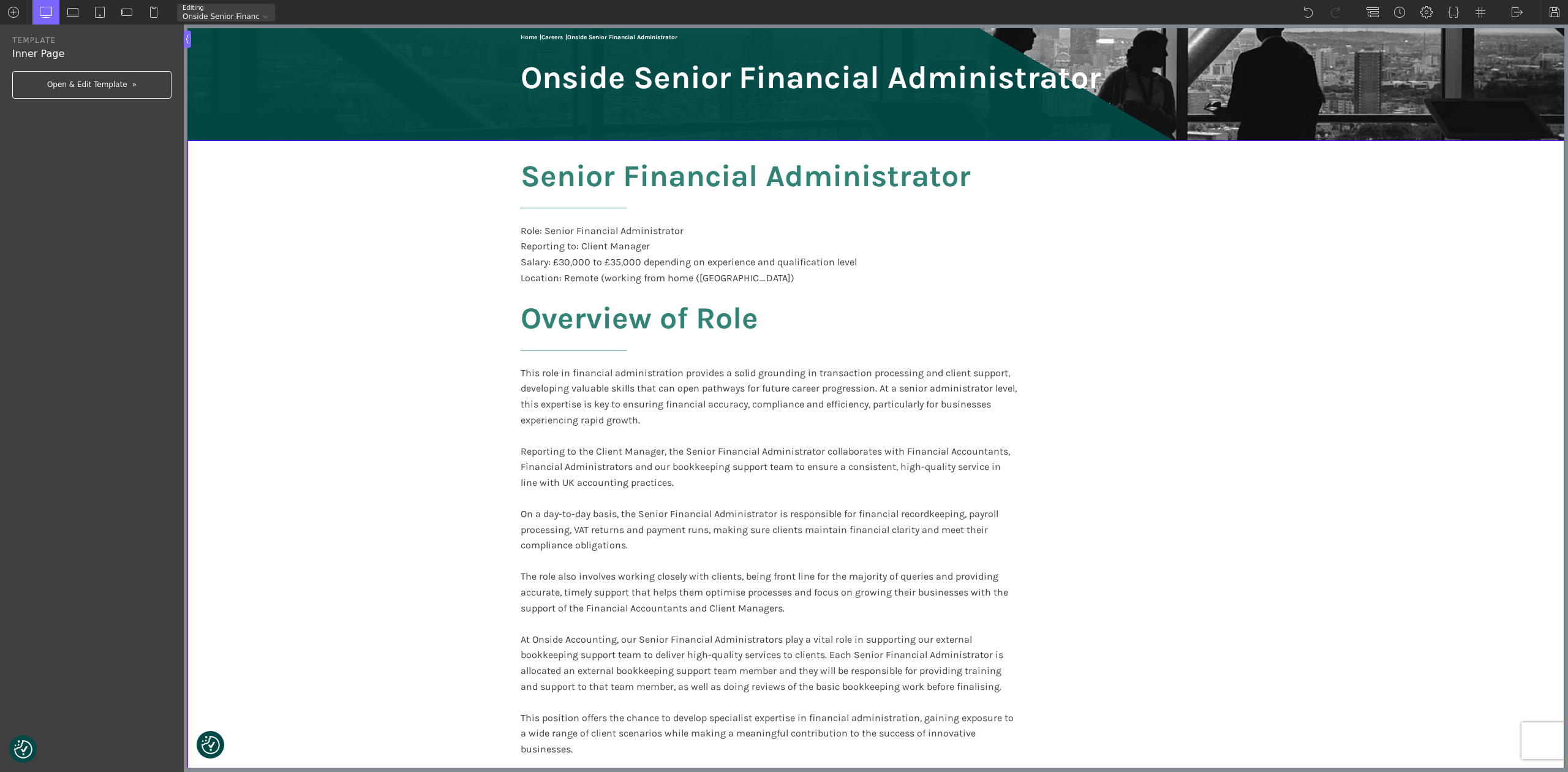
click at [103, 79] on link "Open & Edit Template" at bounding box center [91, 85] width 159 height 27
